Goal: Task Accomplishment & Management: Complete application form

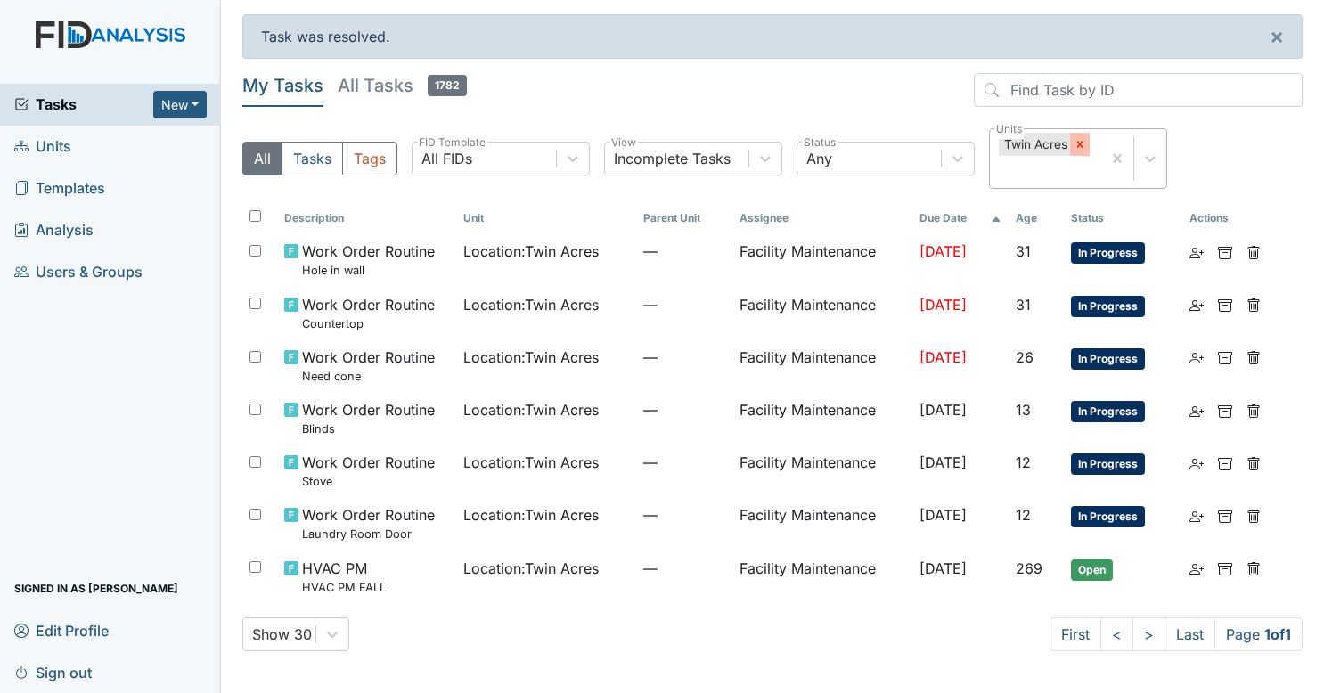
click at [1081, 142] on icon at bounding box center [1080, 145] width 6 height 6
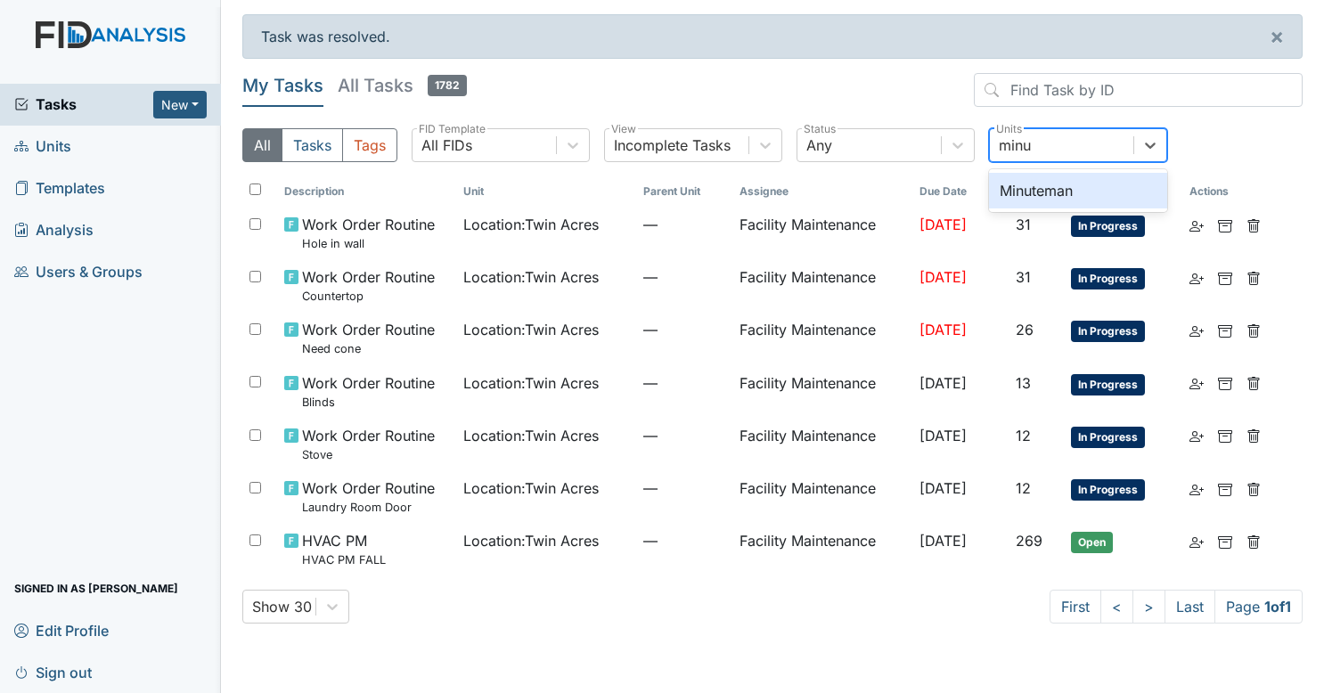
type input "minut"
click at [1048, 184] on div "Minuteman" at bounding box center [1078, 191] width 178 height 36
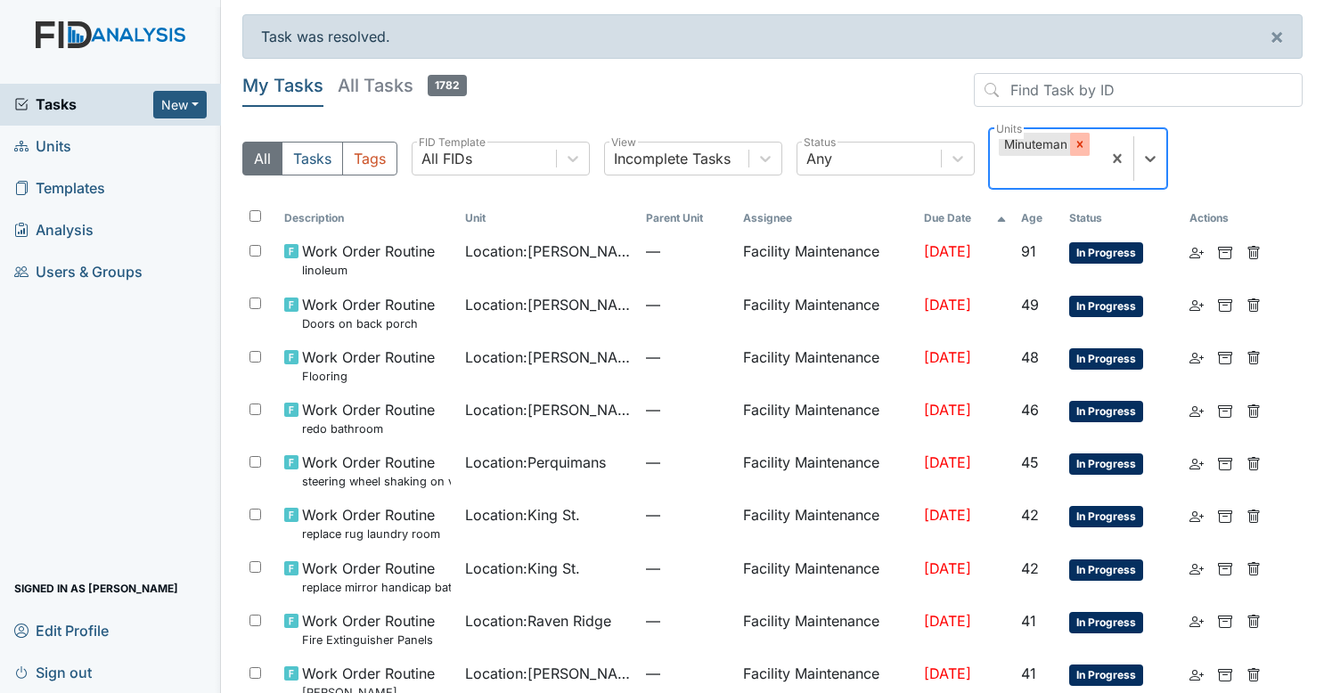
click at [1070, 146] on div at bounding box center [1080, 144] width 20 height 23
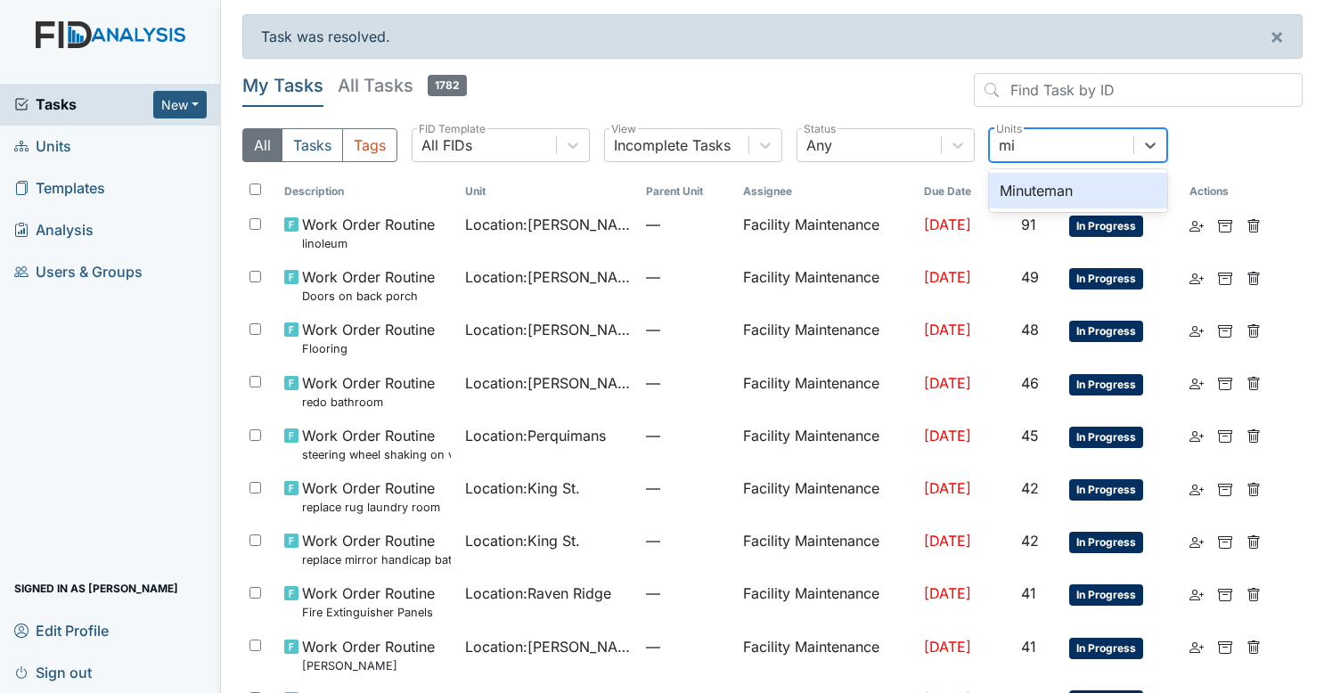
type input "min"
click at [1048, 185] on div "Minuteman" at bounding box center [1078, 191] width 178 height 36
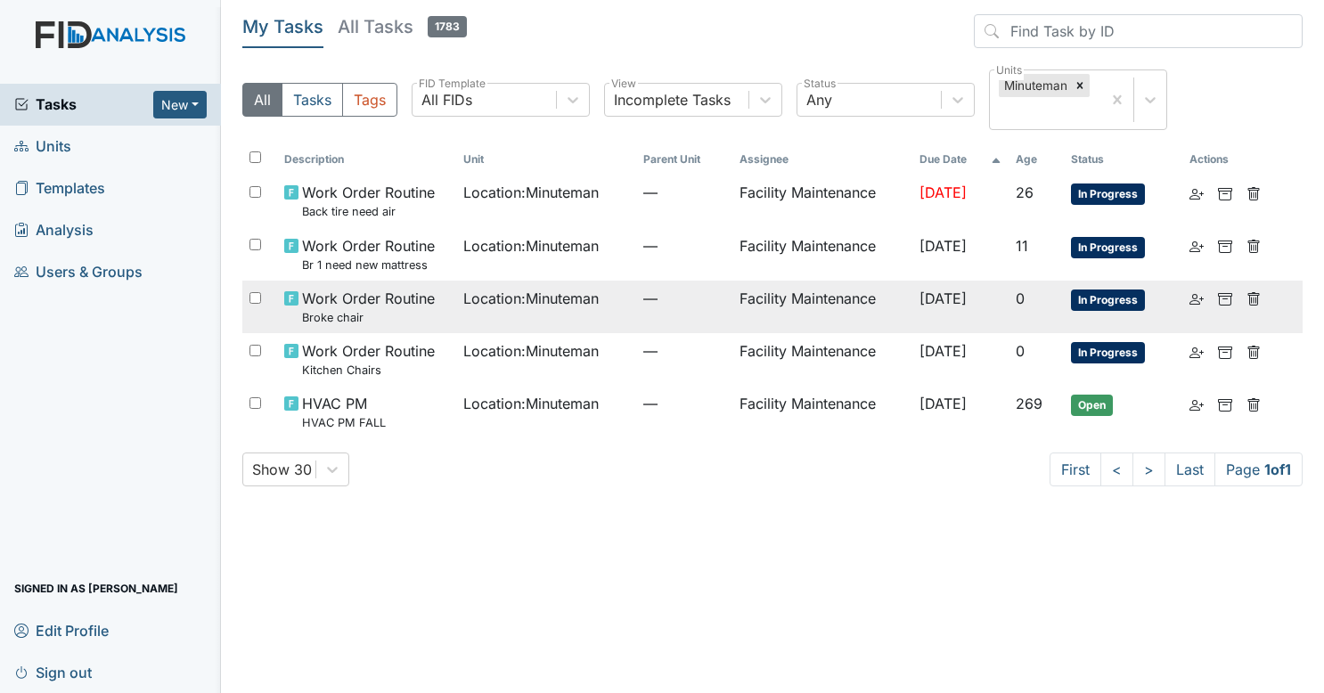
click at [617, 319] on td "Location : Minuteman" at bounding box center [546, 307] width 180 height 53
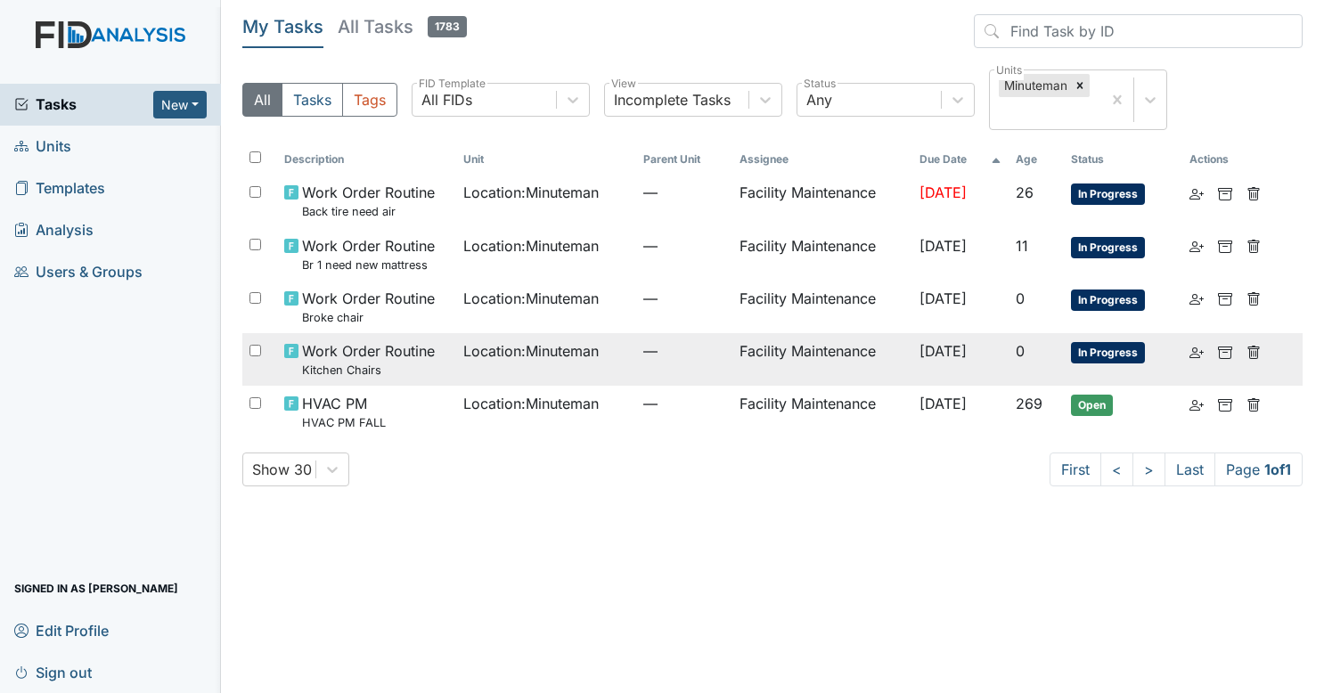
click at [571, 364] on td "Location : Minuteman" at bounding box center [546, 359] width 180 height 53
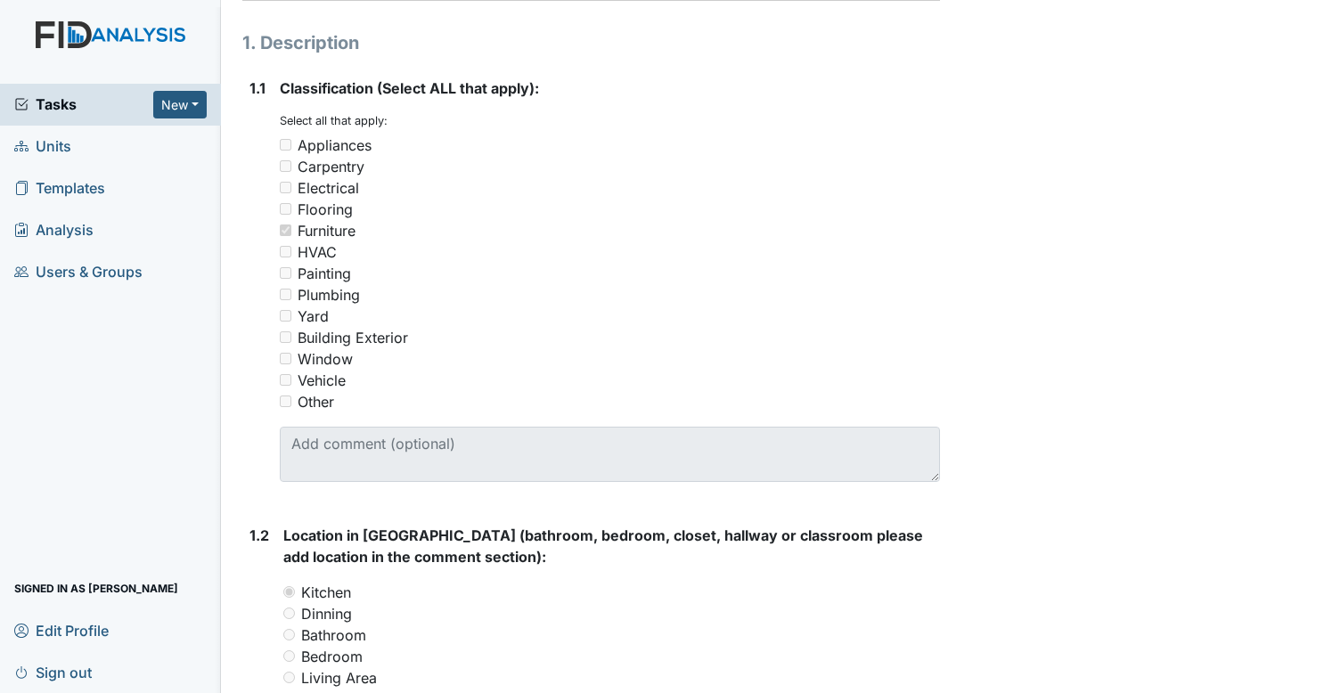
scroll to position [130, 0]
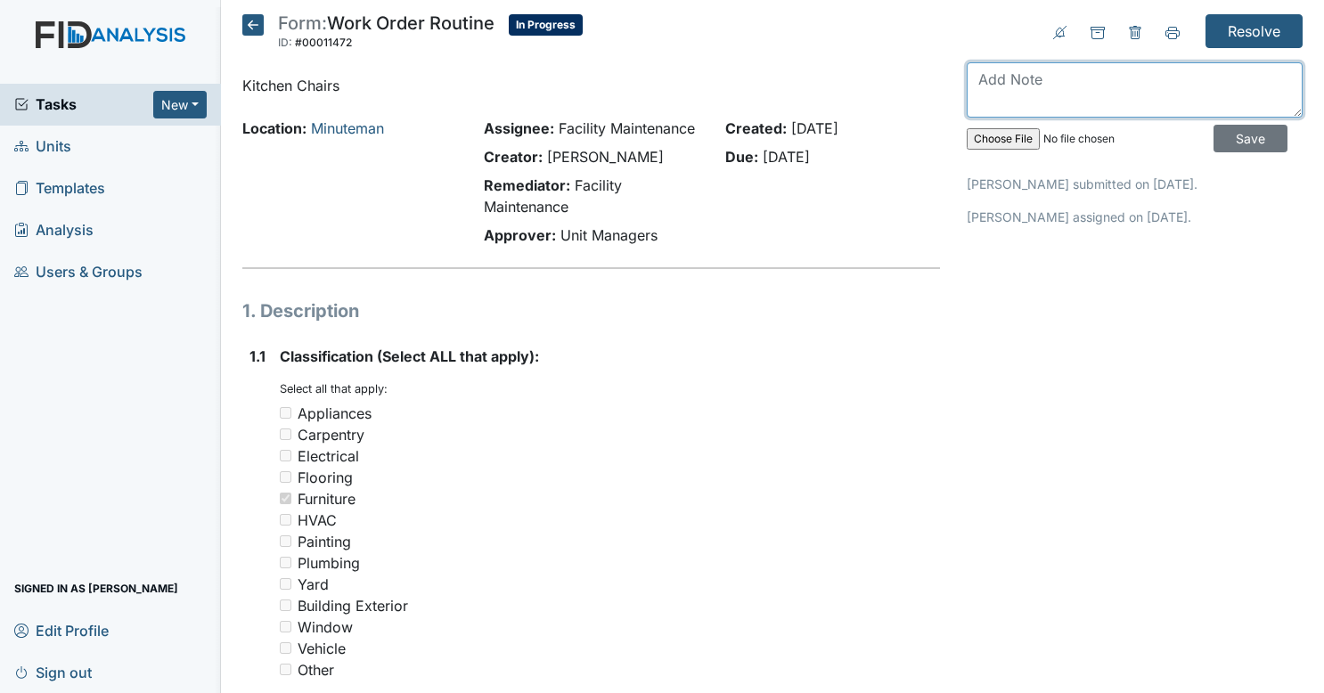
click at [1034, 102] on textarea at bounding box center [1135, 89] width 336 height 55
type textarea "new table set will be here Thursday"
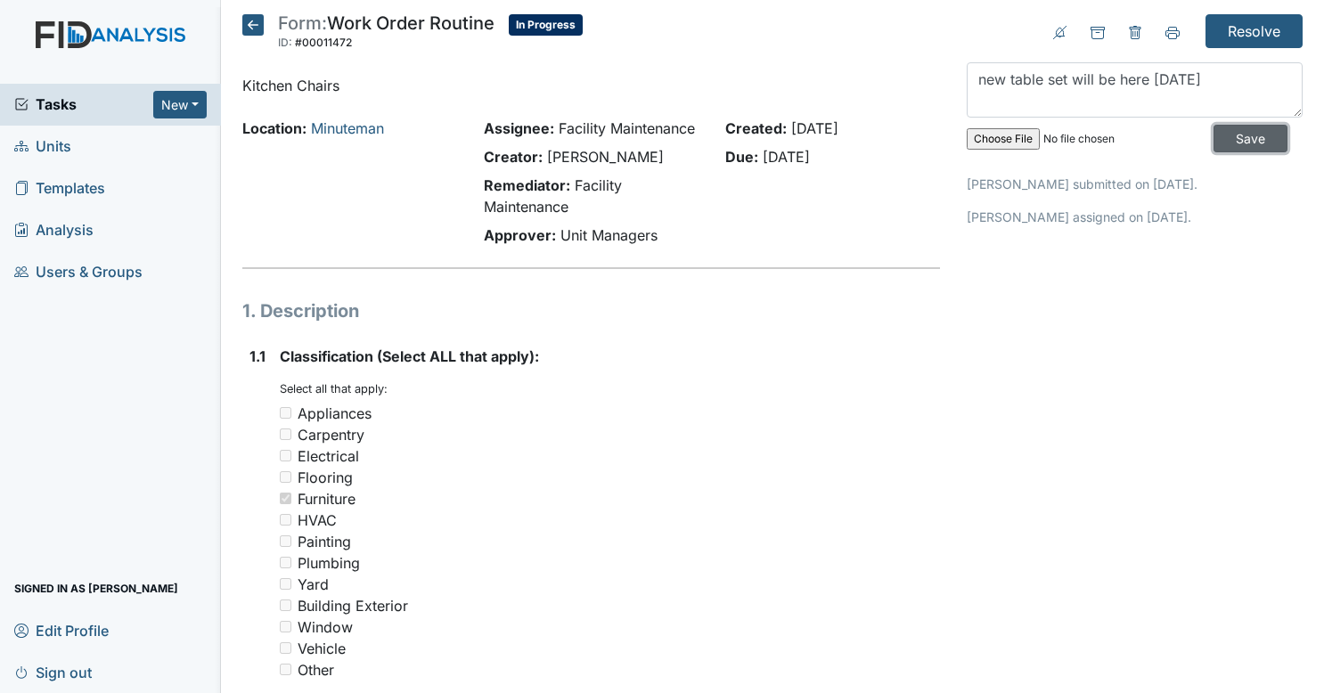
click at [1225, 145] on input "Save" at bounding box center [1251, 139] width 74 height 28
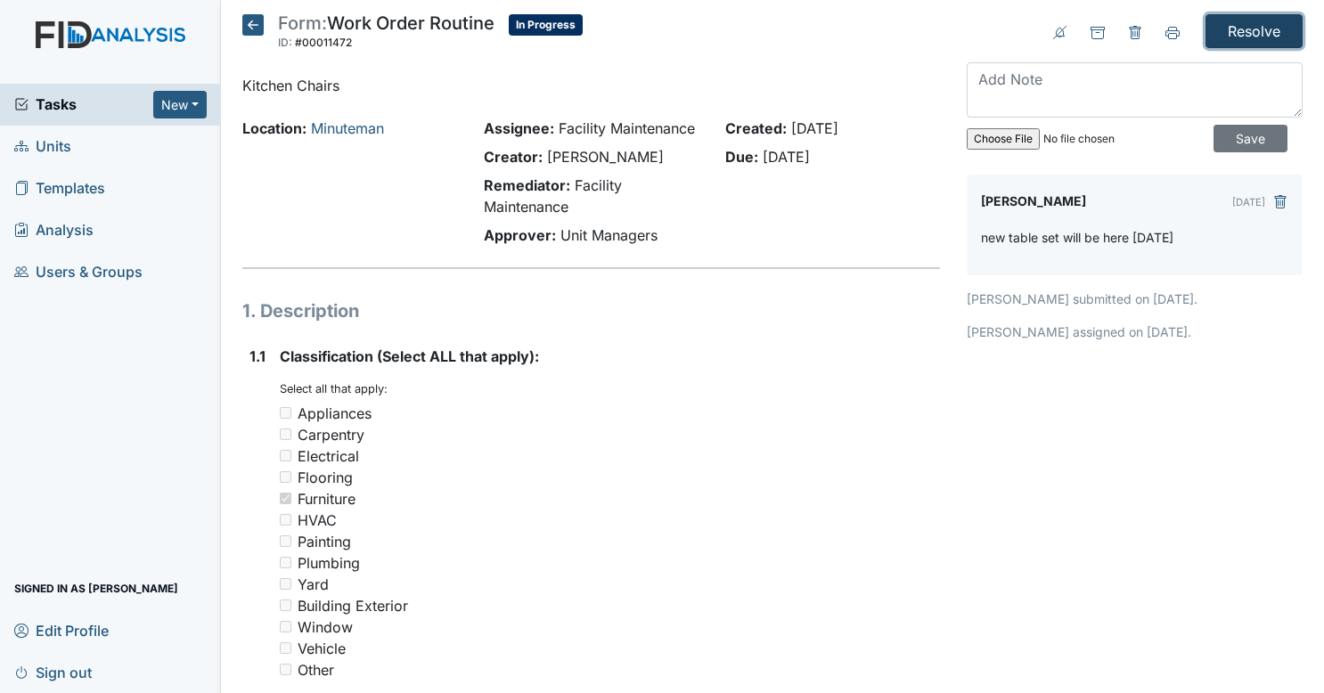
click at [1251, 37] on input "Resolve" at bounding box center [1254, 31] width 97 height 34
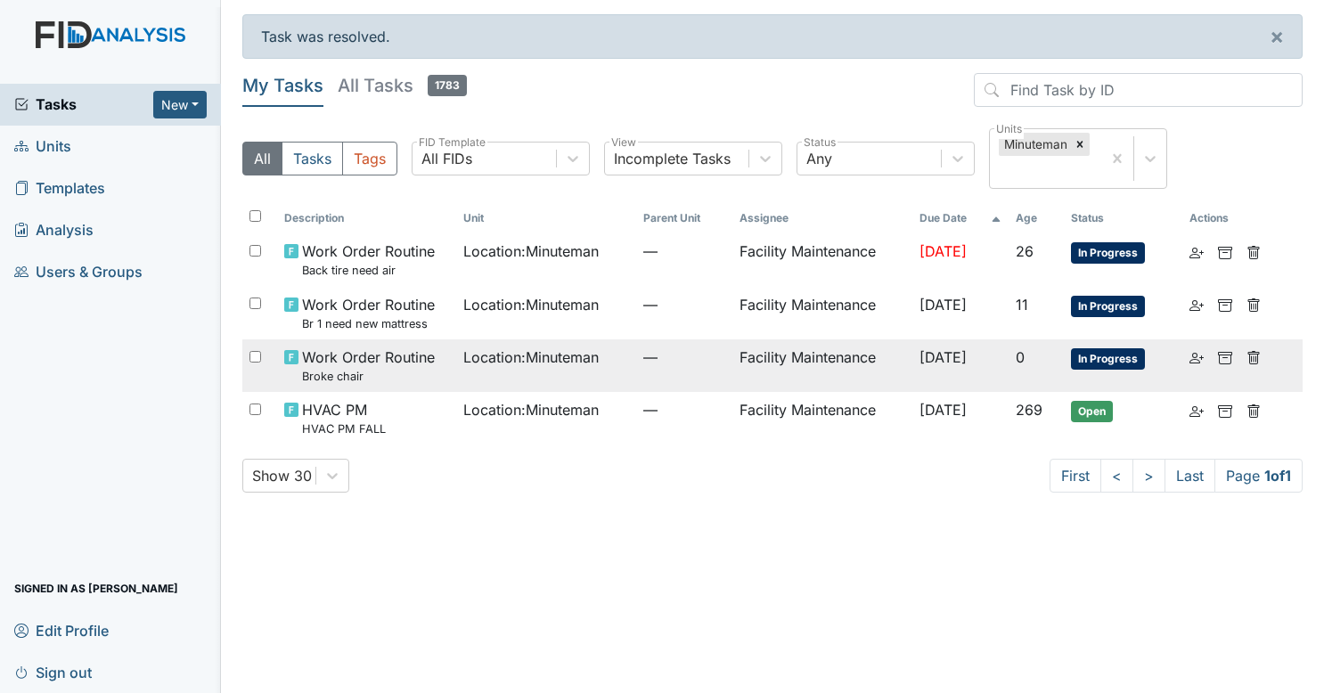
click at [503, 363] on span "Location : Minuteman" at bounding box center [530, 357] width 135 height 21
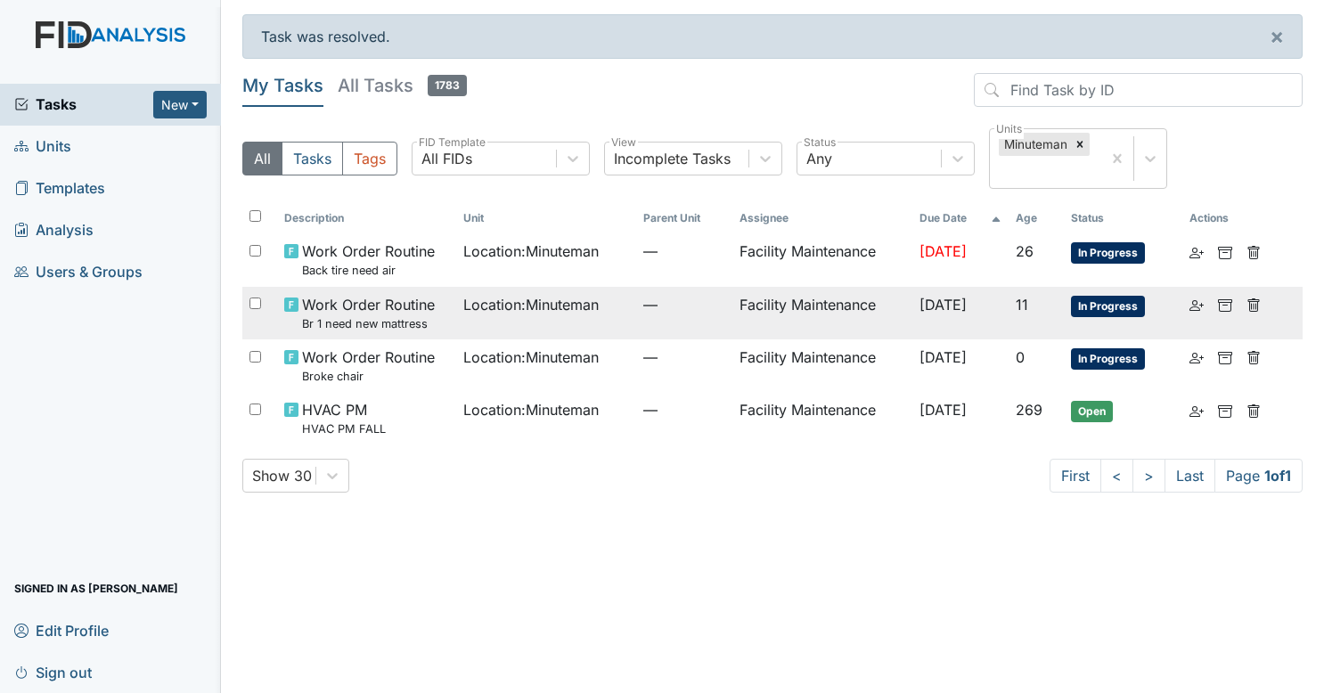
click at [576, 306] on span "Location : Minuteman" at bounding box center [530, 304] width 135 height 21
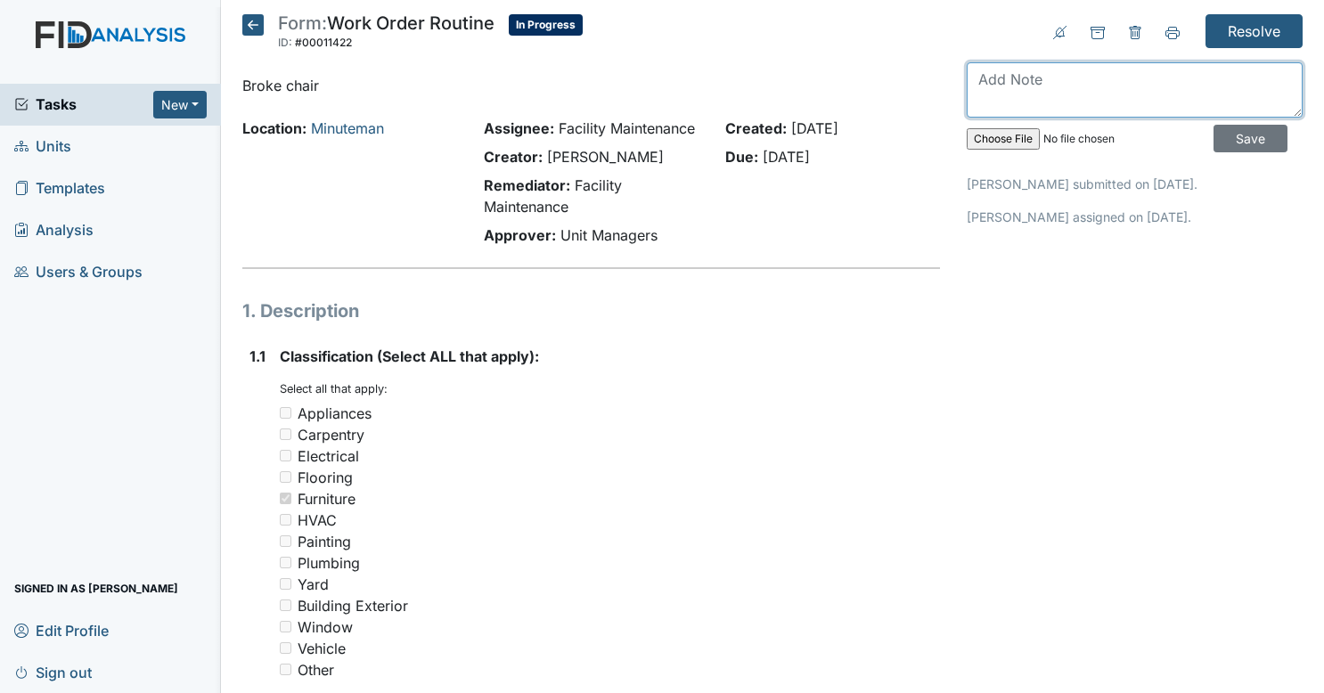
click at [1095, 104] on textarea at bounding box center [1135, 89] width 336 height 55
type textarea "closed 2nd work order but new table set will be here thursday"
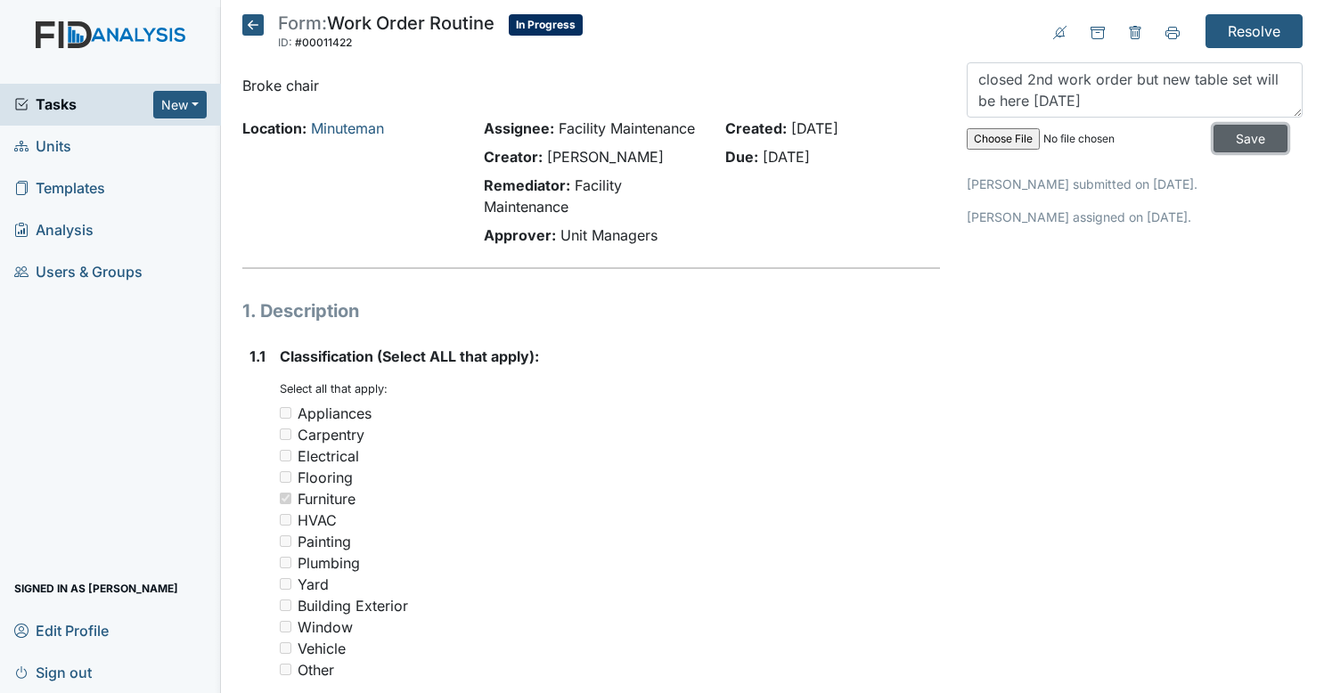
click at [1232, 142] on input "Save" at bounding box center [1251, 139] width 74 height 28
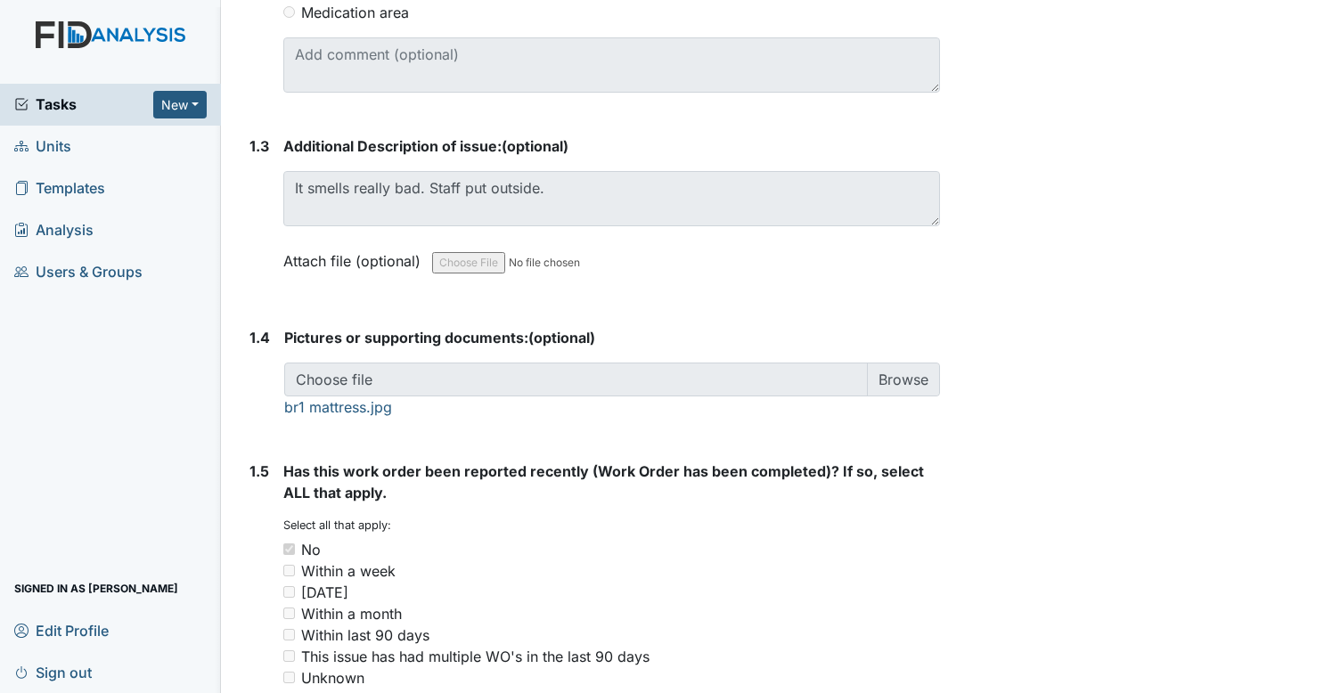
scroll to position [1127, 0]
click at [352, 415] on link "br1 mattress.jpg" at bounding box center [338, 407] width 108 height 18
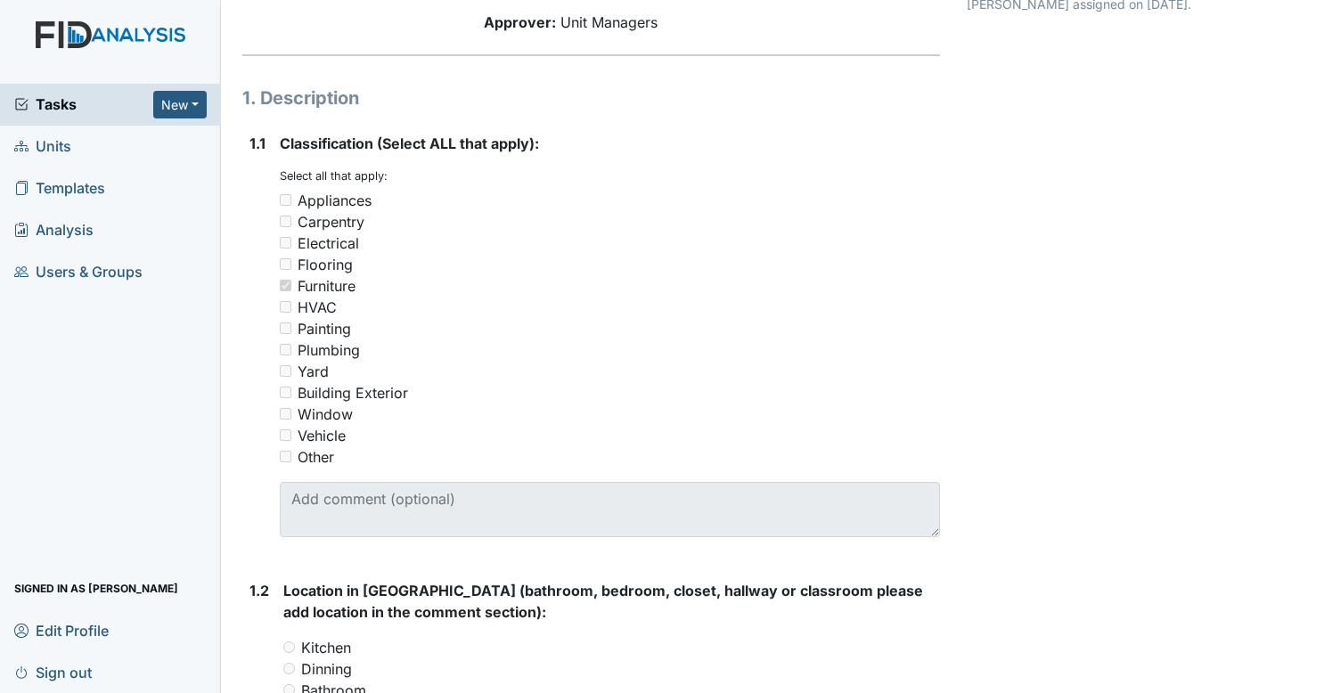
scroll to position [0, 0]
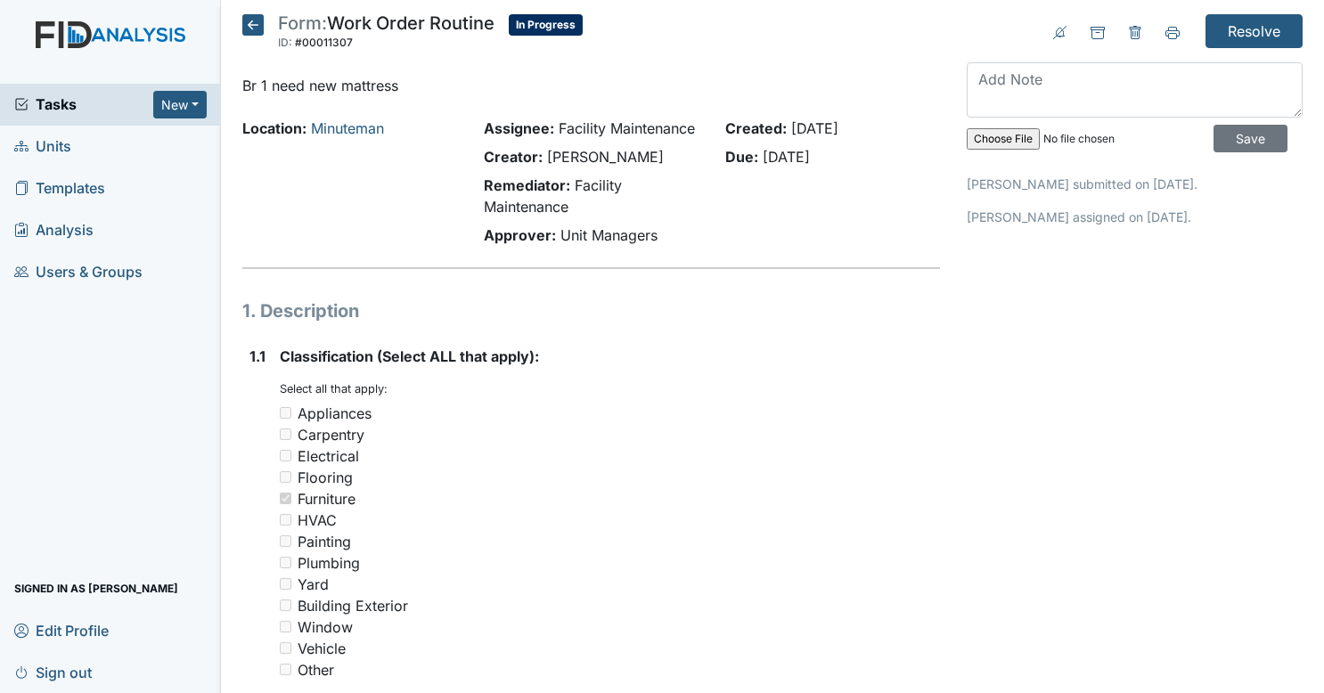
click at [936, 238] on div "Created: Sep 26, 2025 Due: Oct 11, 2025" at bounding box center [833, 185] width 242 height 135
click at [259, 28] on icon at bounding box center [252, 24] width 21 height 21
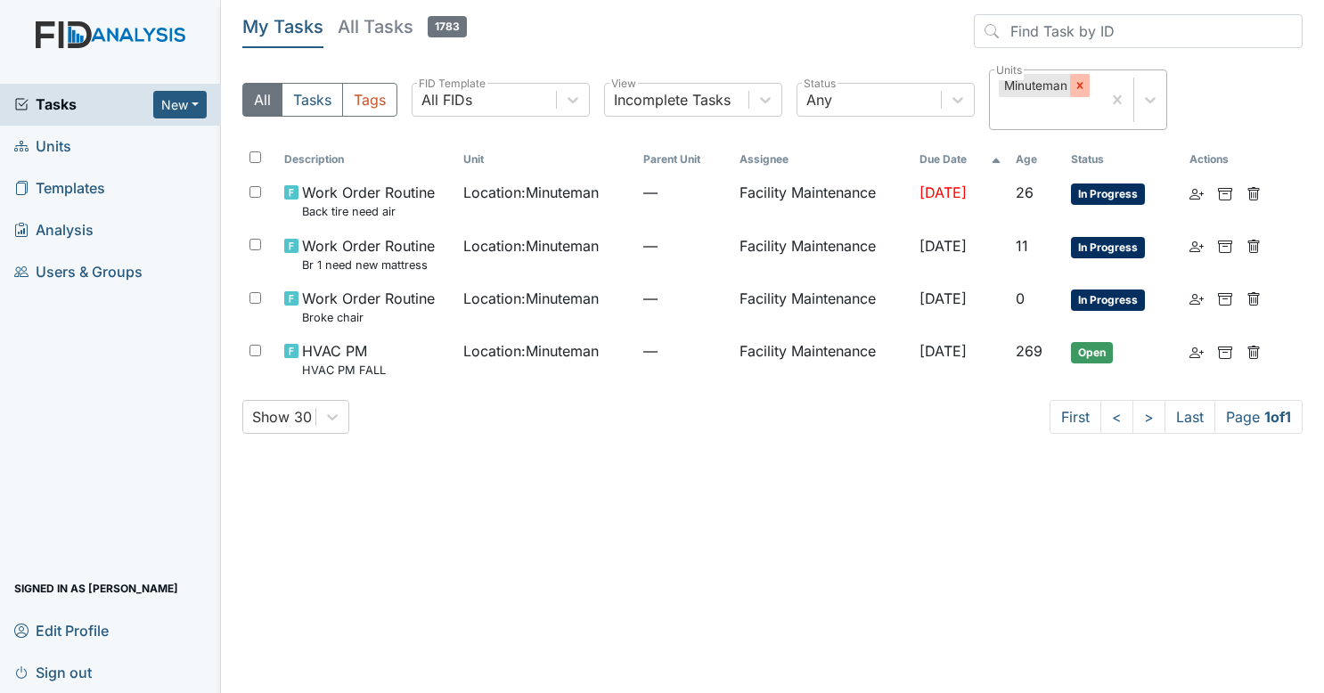
click at [1078, 93] on div at bounding box center [1080, 85] width 20 height 23
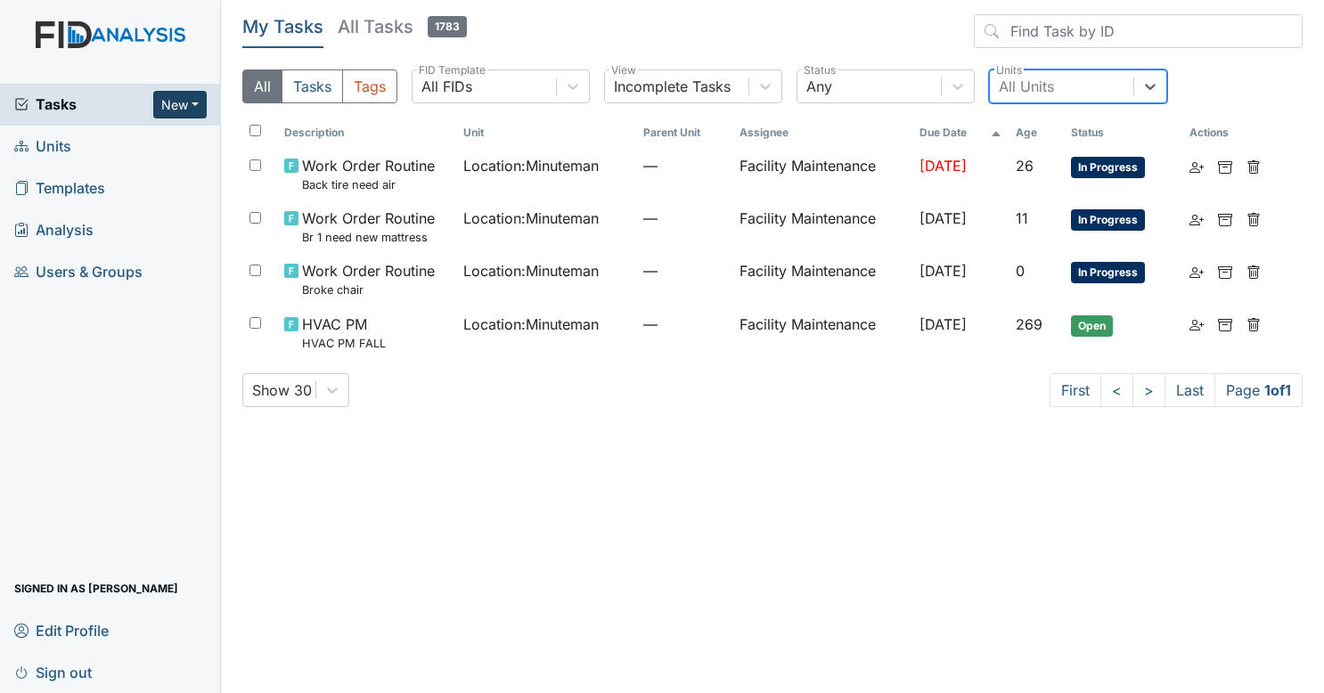
click at [171, 102] on button "New" at bounding box center [179, 105] width 53 height 28
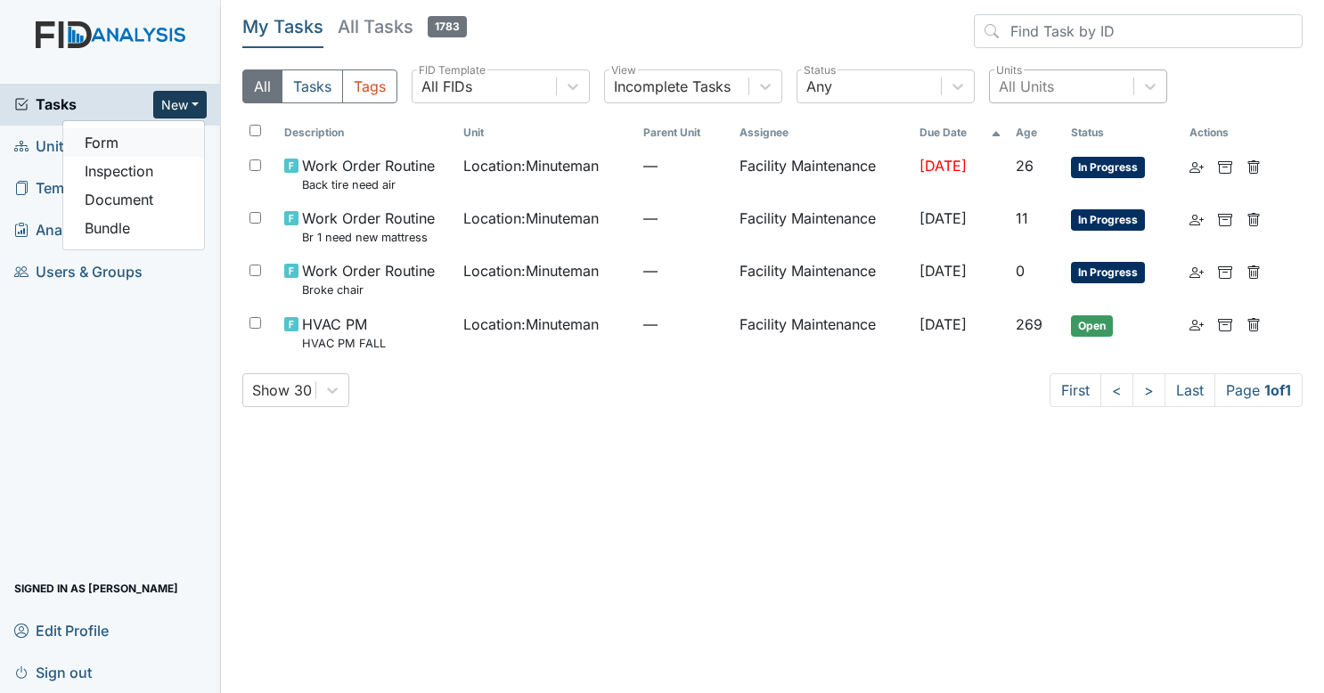
click at [153, 139] on link "Form" at bounding box center [133, 142] width 141 height 29
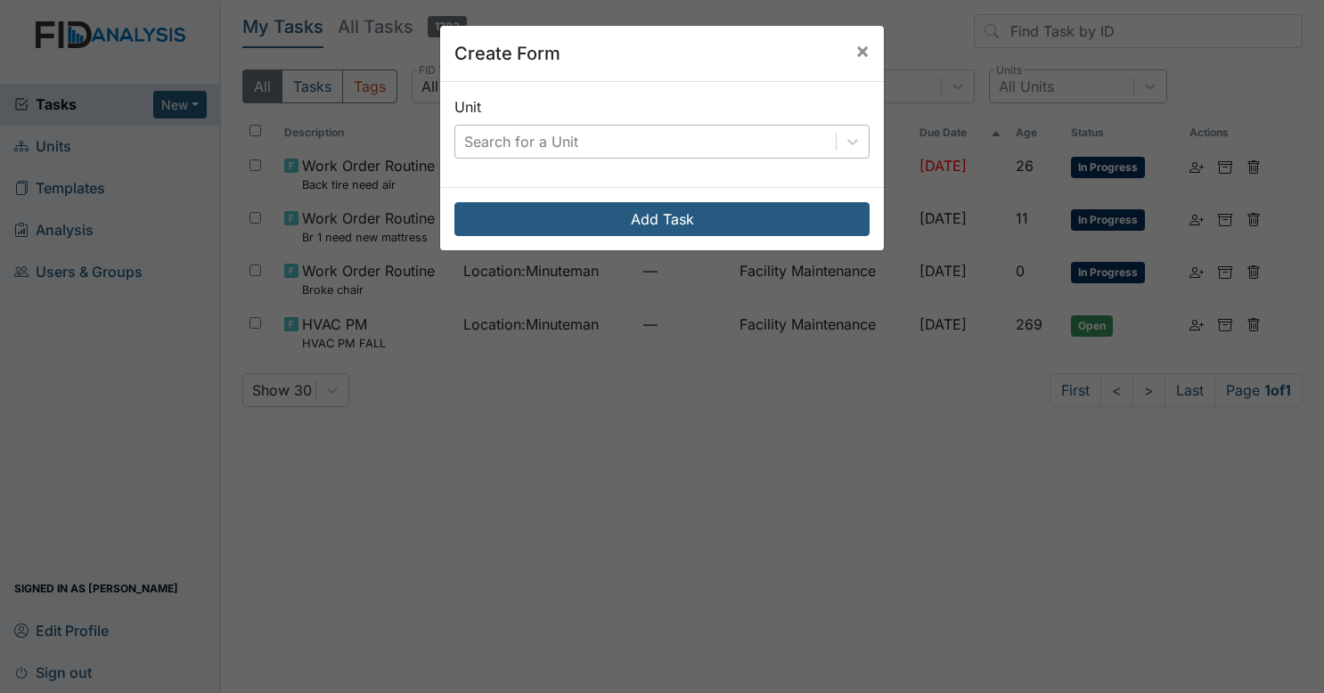
click at [517, 137] on div "Search for a Unit" at bounding box center [521, 141] width 114 height 21
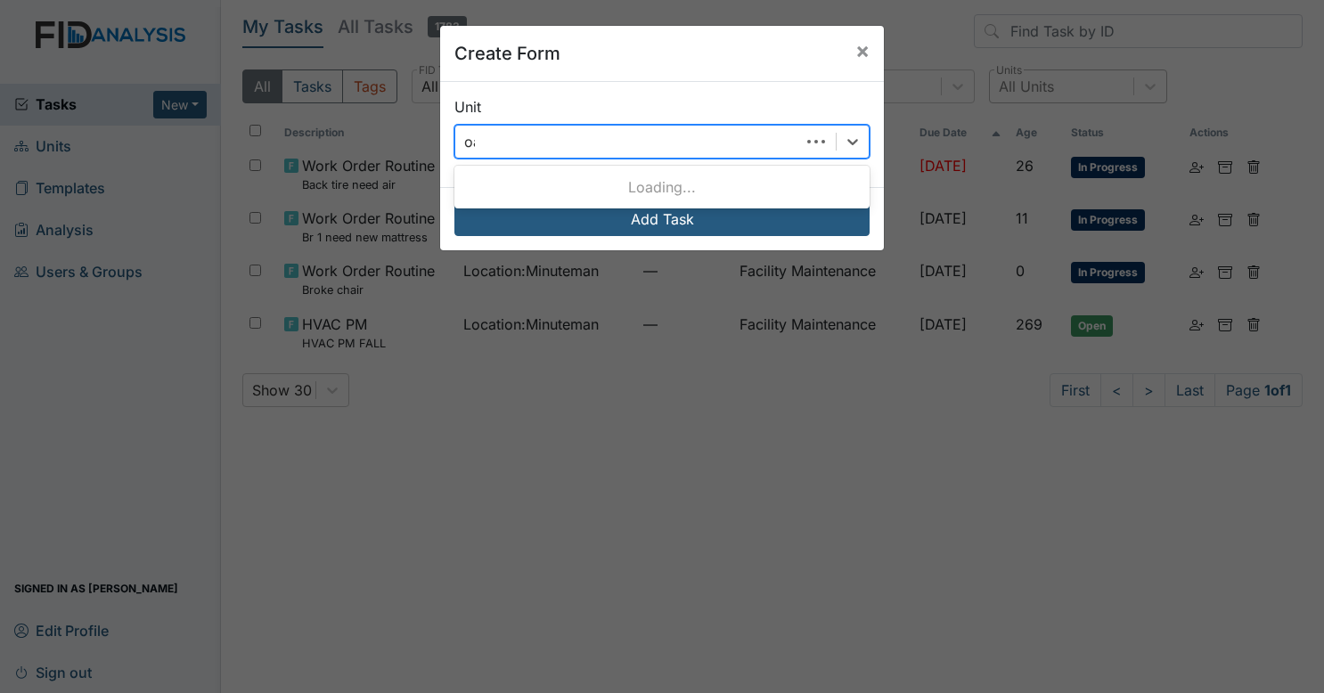
type input "oak"
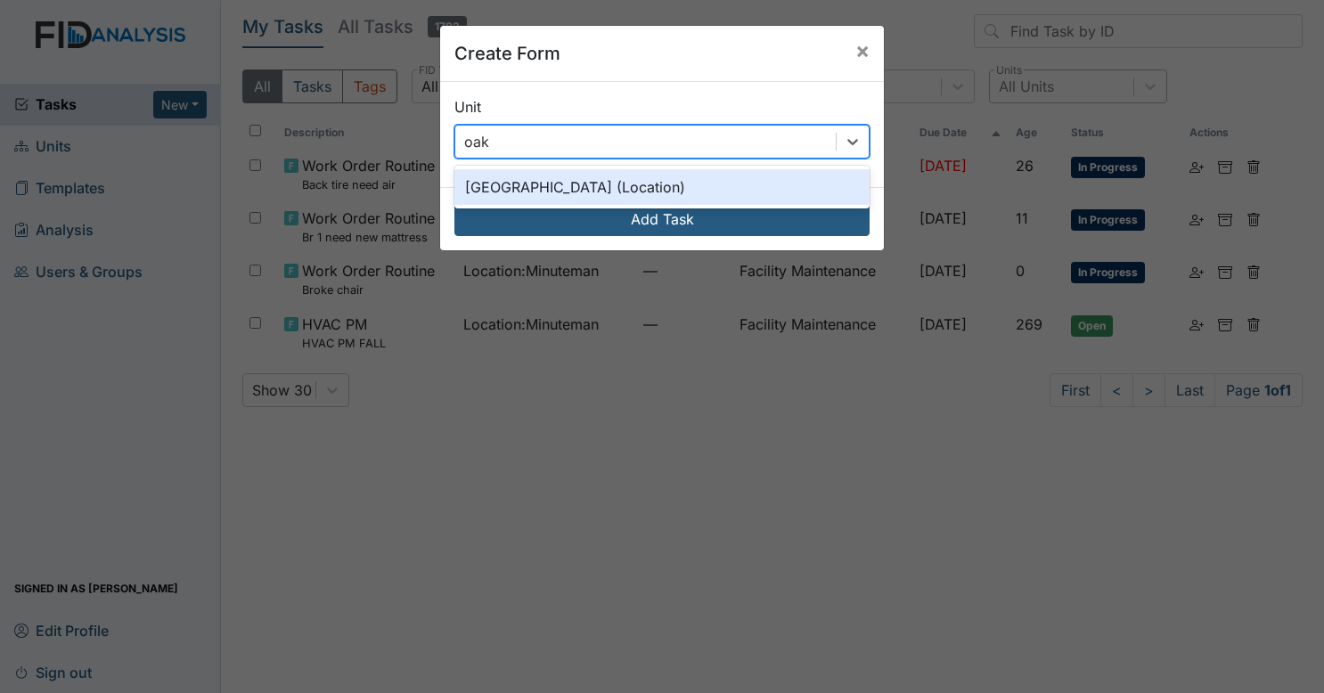
click at [540, 176] on div "Oakdale (Location)" at bounding box center [662, 187] width 415 height 36
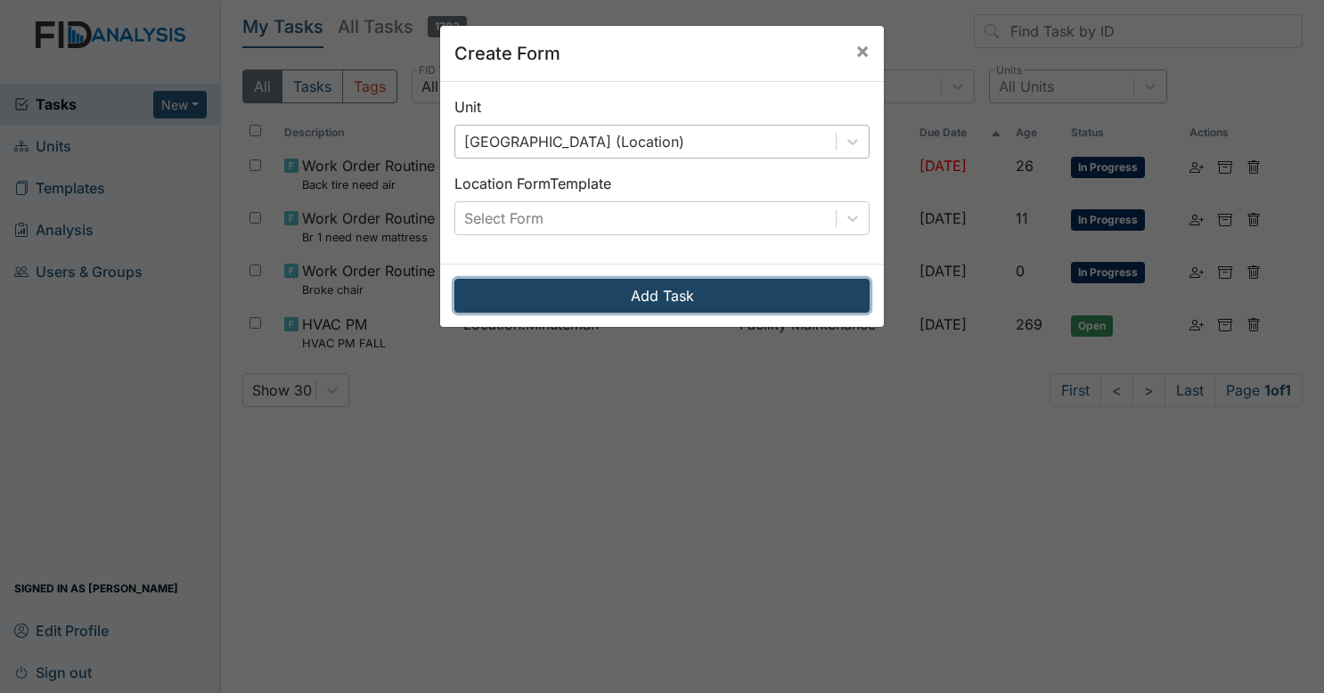
click at [635, 285] on button "Add Task" at bounding box center [662, 296] width 415 height 34
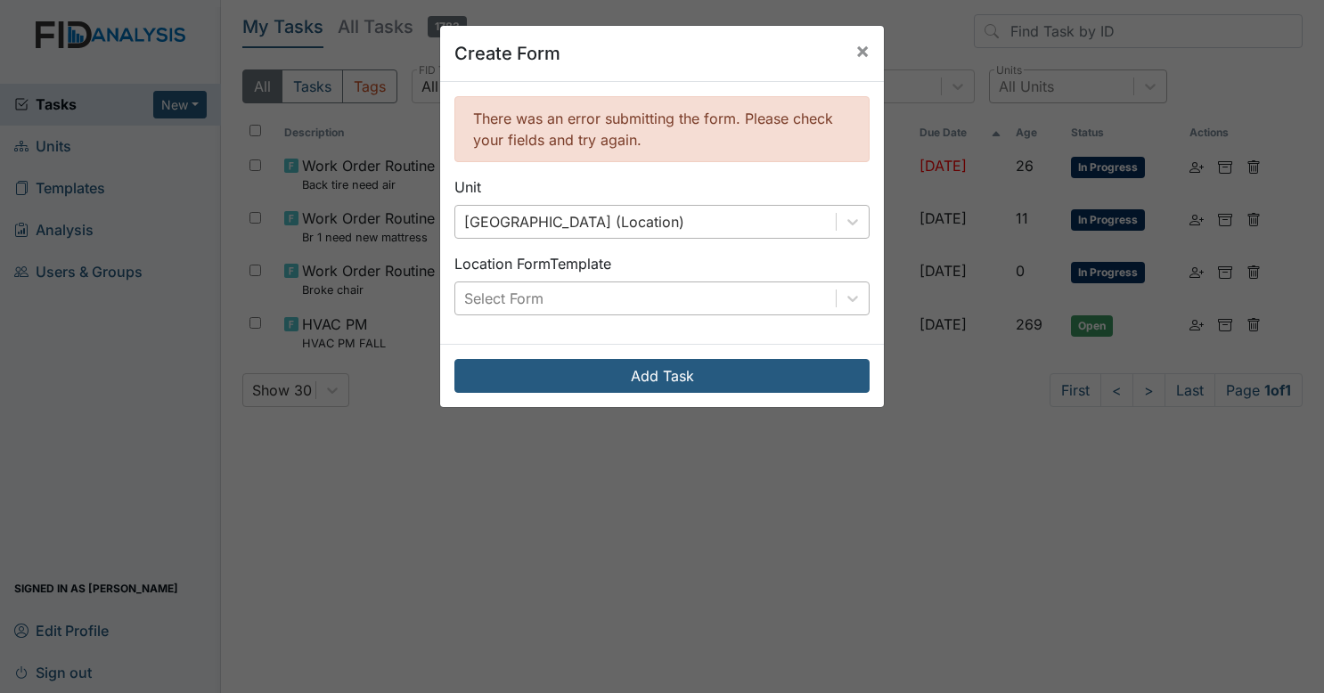
click at [595, 283] on div "Select Form" at bounding box center [645, 299] width 381 height 32
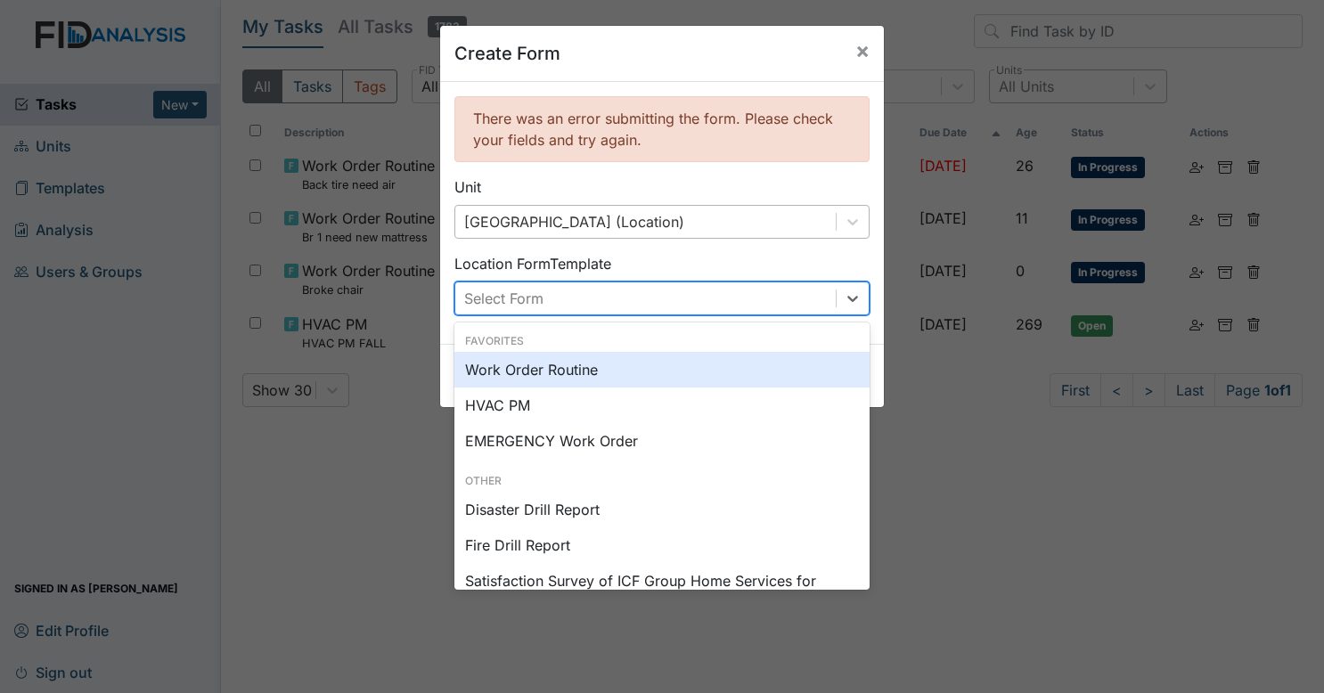
click at [581, 374] on div "Work Order Routine" at bounding box center [662, 370] width 415 height 36
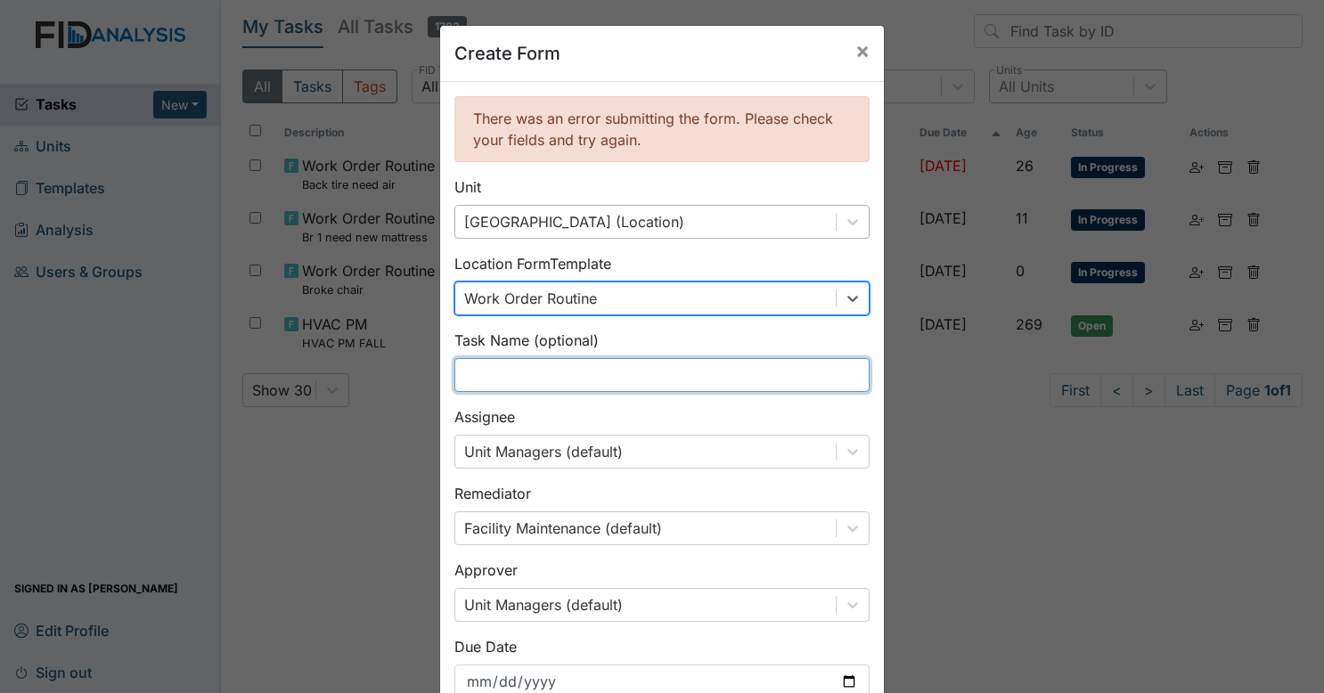
click at [649, 385] on input "text" at bounding box center [662, 375] width 415 height 34
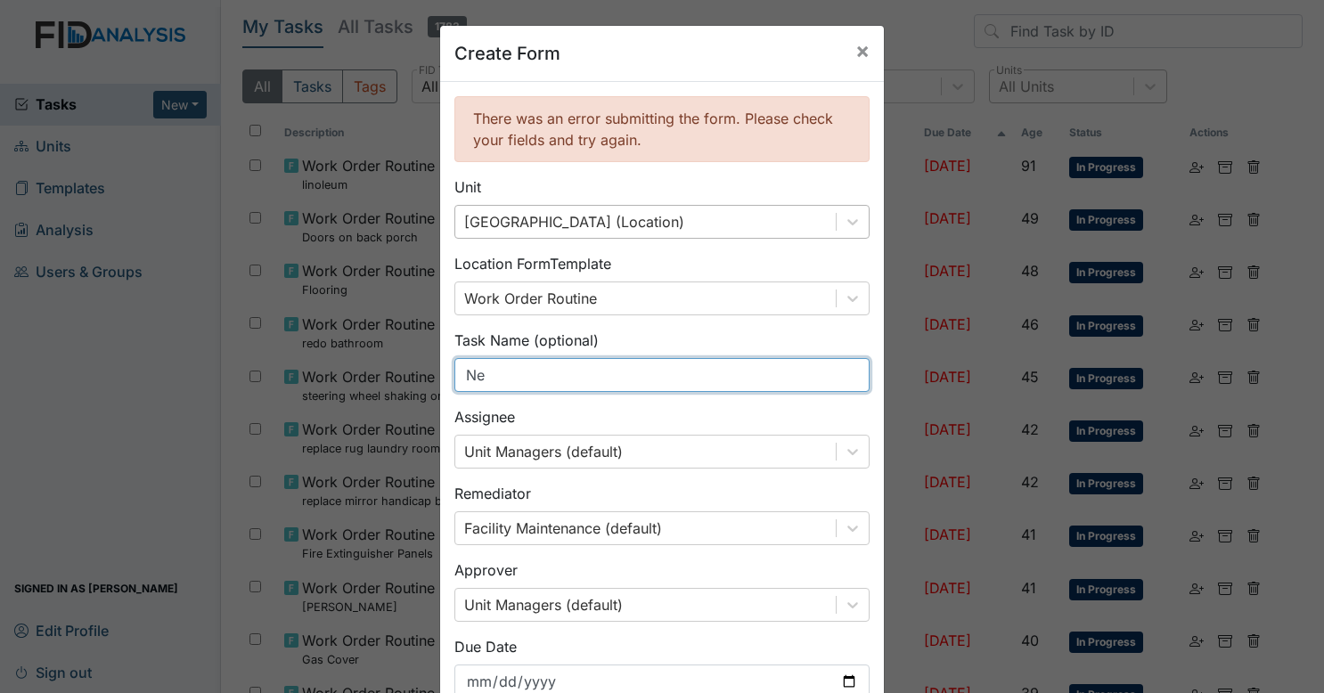
type input "N"
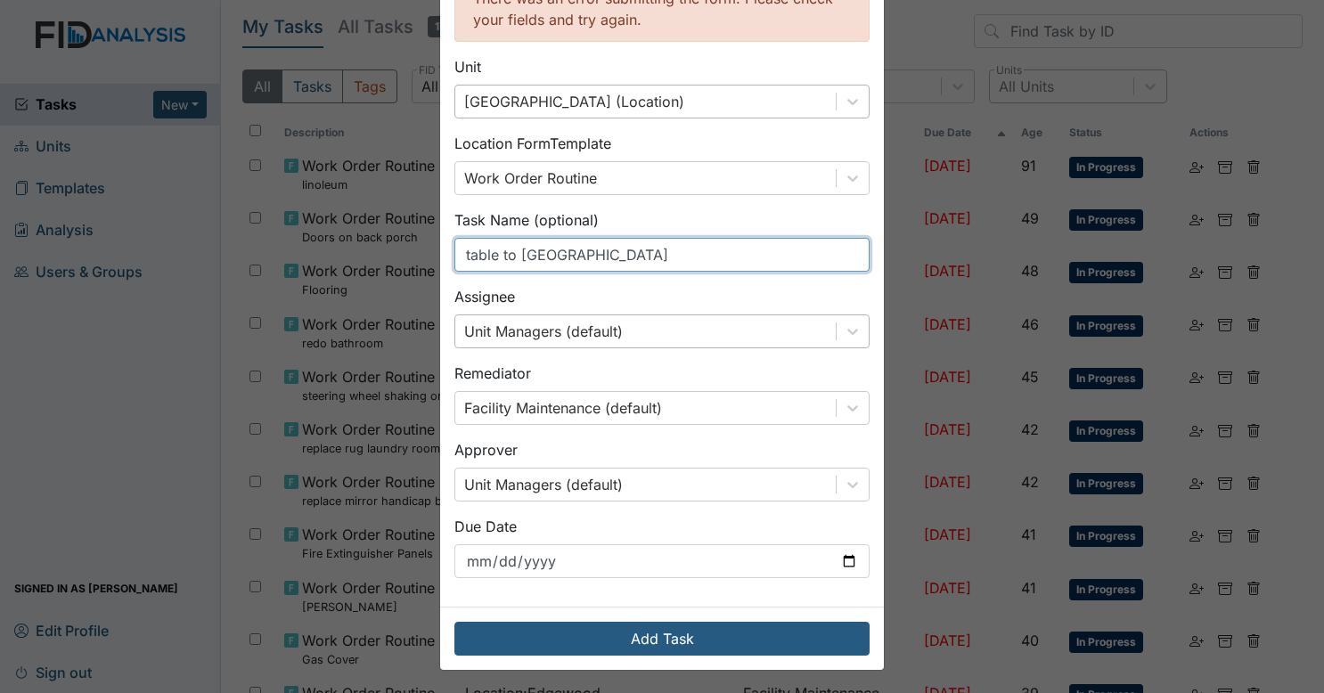
type input "table to [GEOGRAPHIC_DATA]"
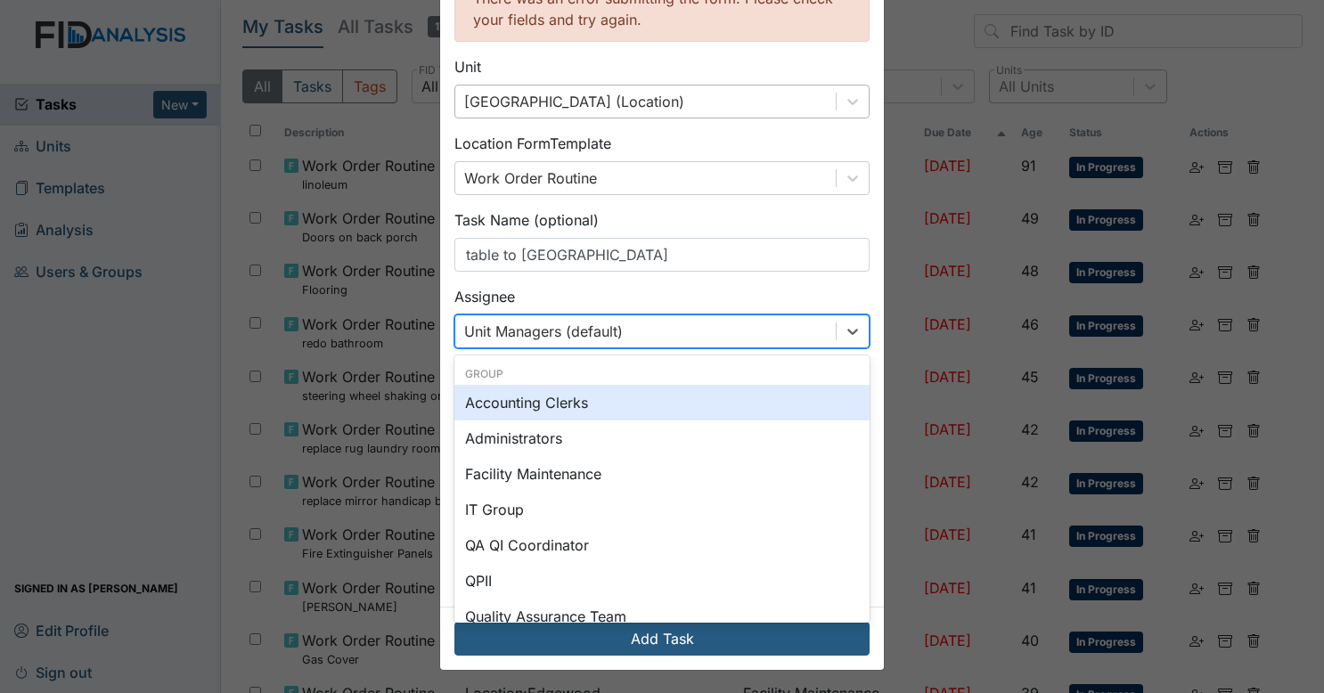
click at [680, 337] on div "Unit Managers (default)" at bounding box center [645, 332] width 381 height 32
type input "z"
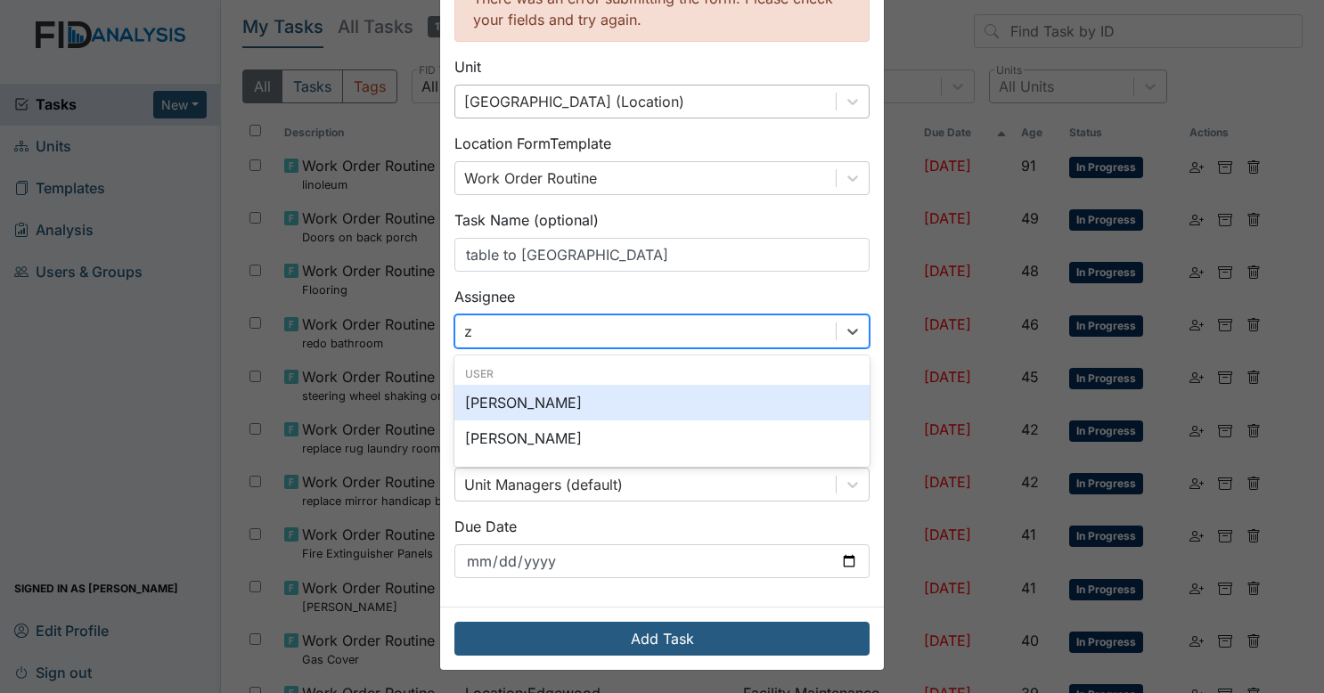
click at [627, 405] on div "[PERSON_NAME]" at bounding box center [662, 403] width 415 height 36
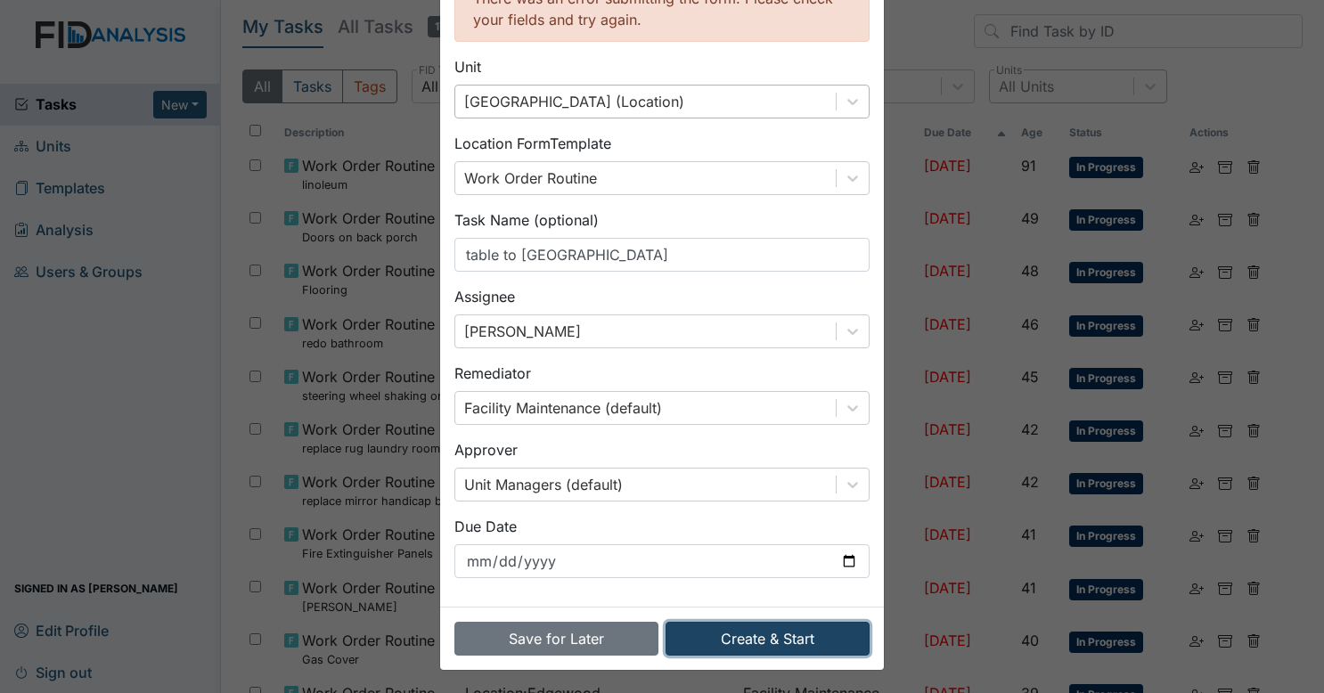
click at [701, 636] on button "Create & Start" at bounding box center [768, 639] width 204 height 34
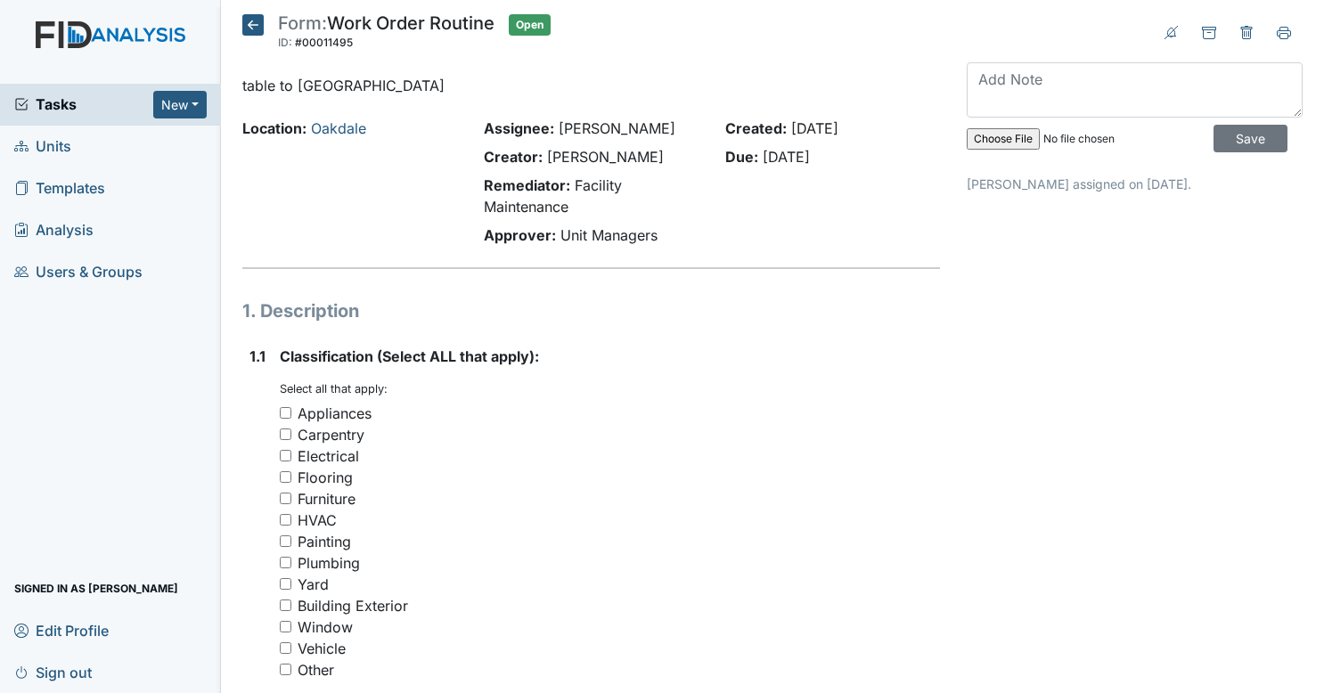
scroll to position [253, 0]
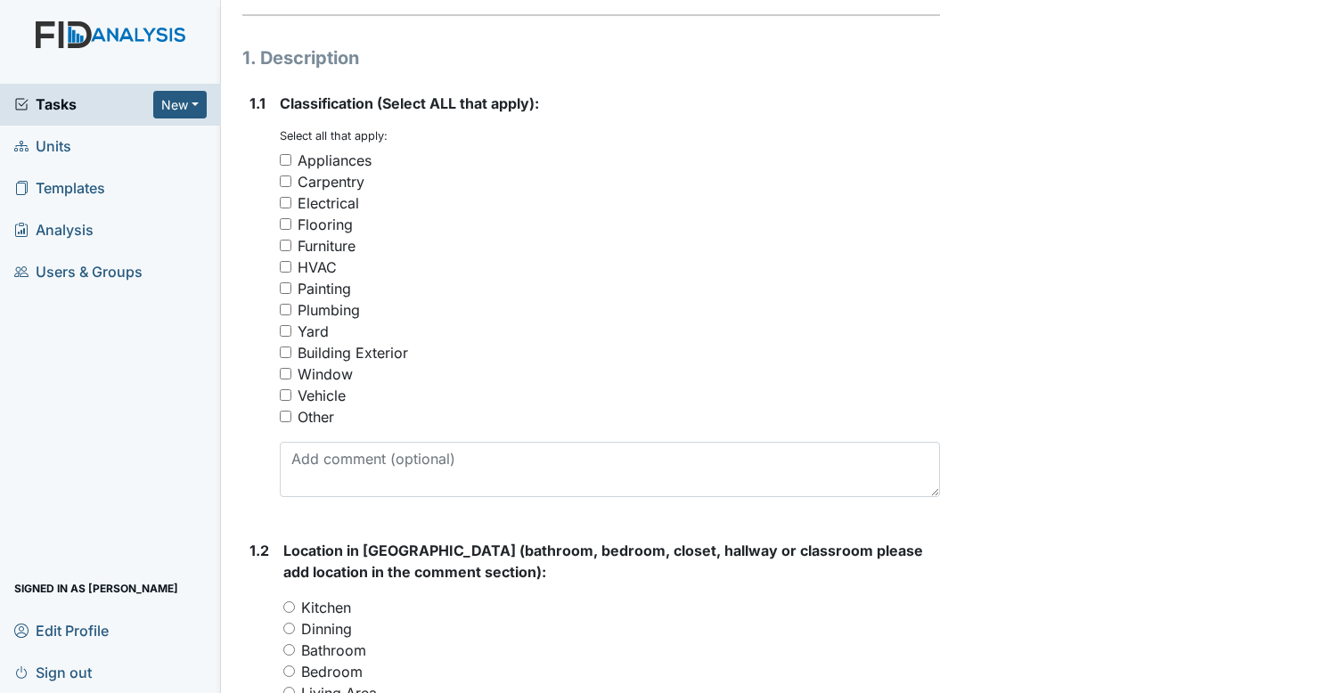
click at [287, 243] on input "Furniture" at bounding box center [286, 246] width 12 height 12
checkbox input "true"
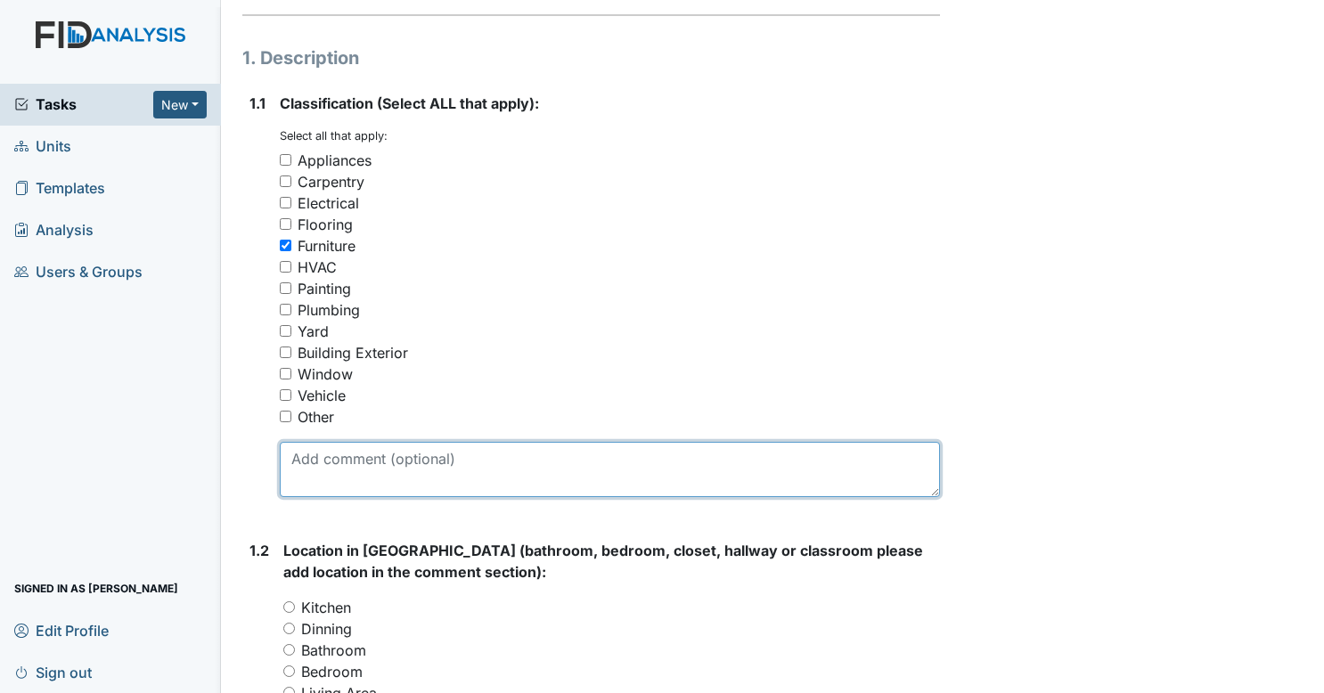
click at [421, 455] on textarea at bounding box center [610, 469] width 661 height 55
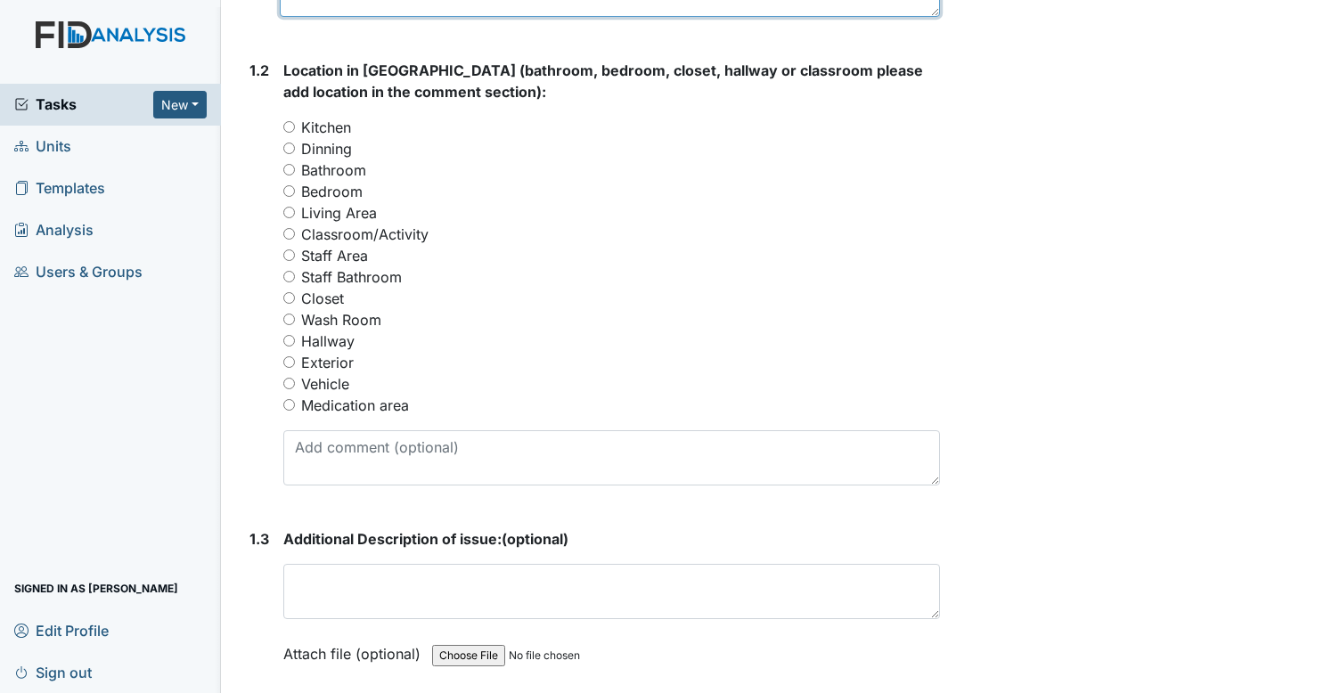
scroll to position [734, 0]
type textarea "take table to [GEOGRAPHIC_DATA]"
click at [288, 144] on input "Dinning" at bounding box center [289, 148] width 12 height 12
radio input "true"
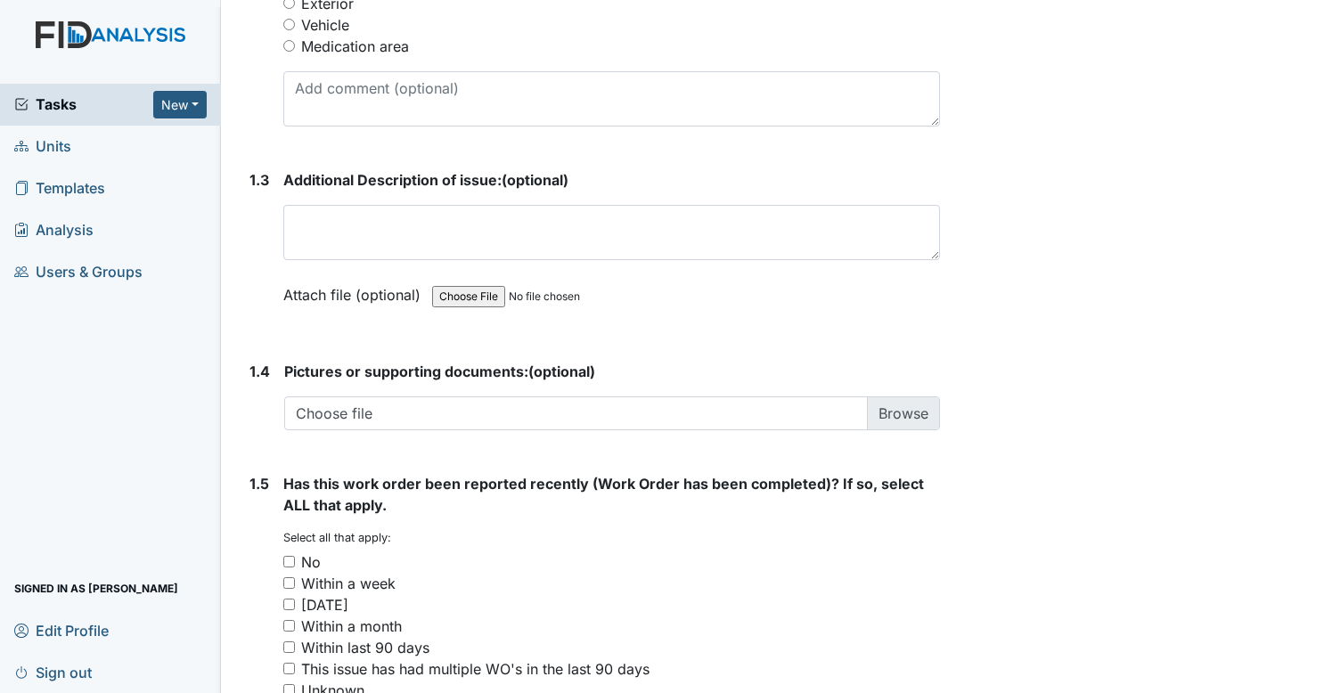
scroll to position [1096, 0]
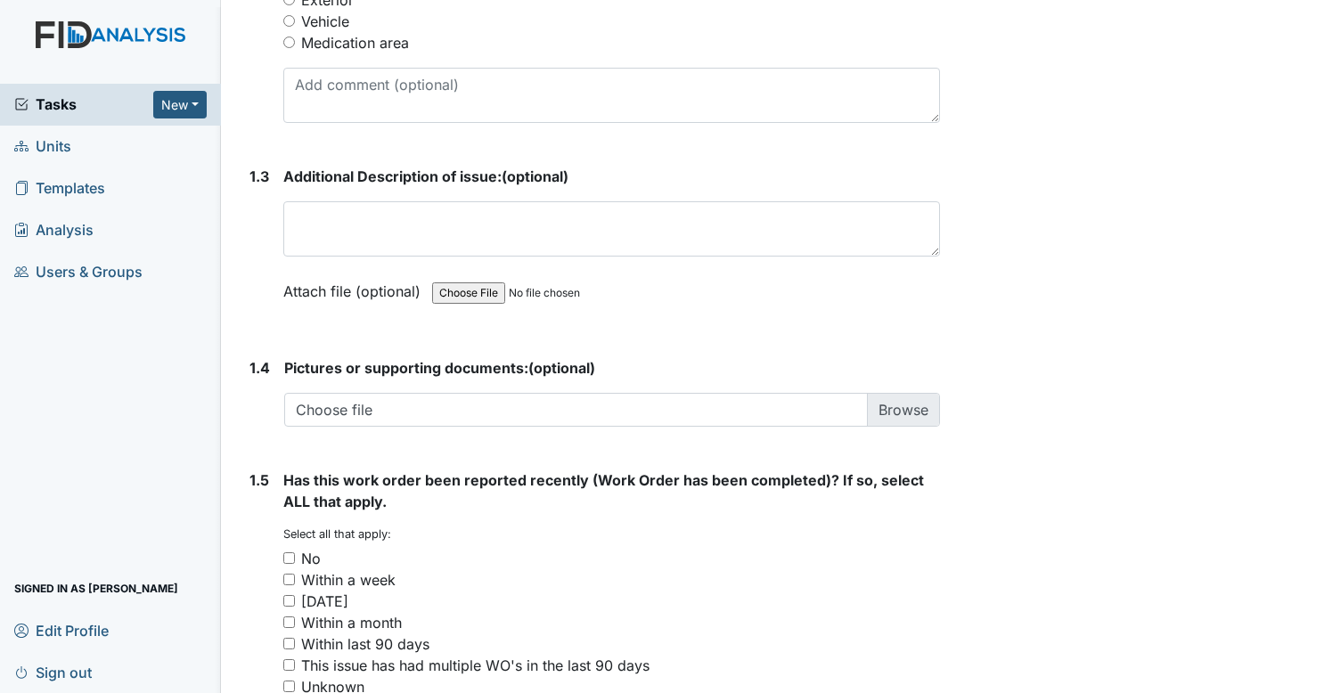
click at [287, 565] on div "No" at bounding box center [612, 558] width 658 height 21
click at [289, 561] on input "No" at bounding box center [289, 559] width 12 height 12
checkbox input "true"
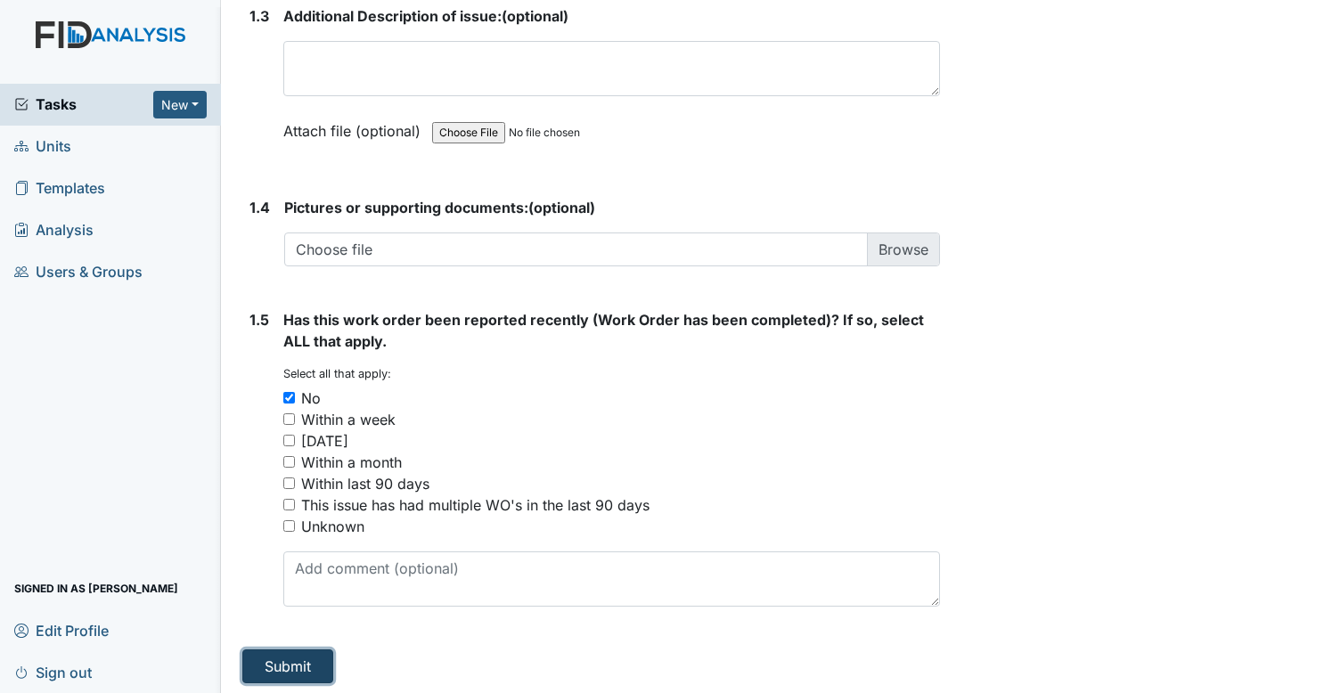
click at [309, 674] on button "Submit" at bounding box center [287, 667] width 91 height 34
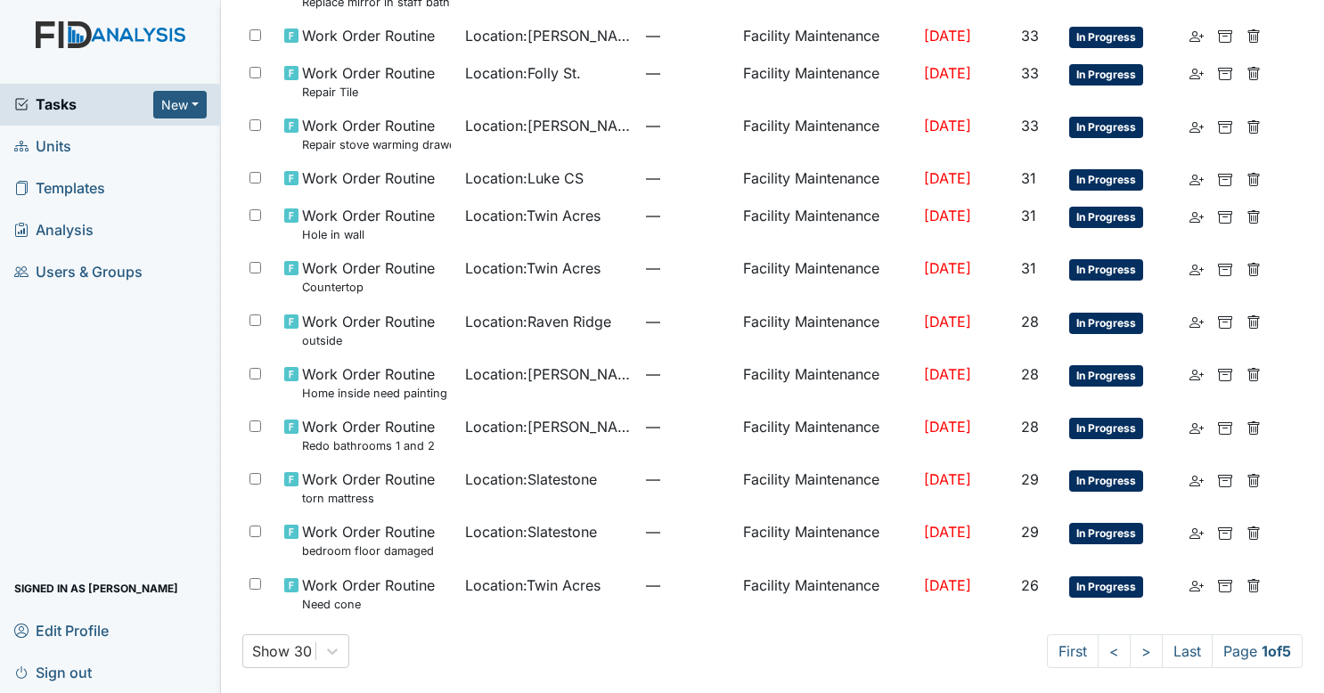
scroll to position [1091, 0]
